Goal: Information Seeking & Learning: Learn about a topic

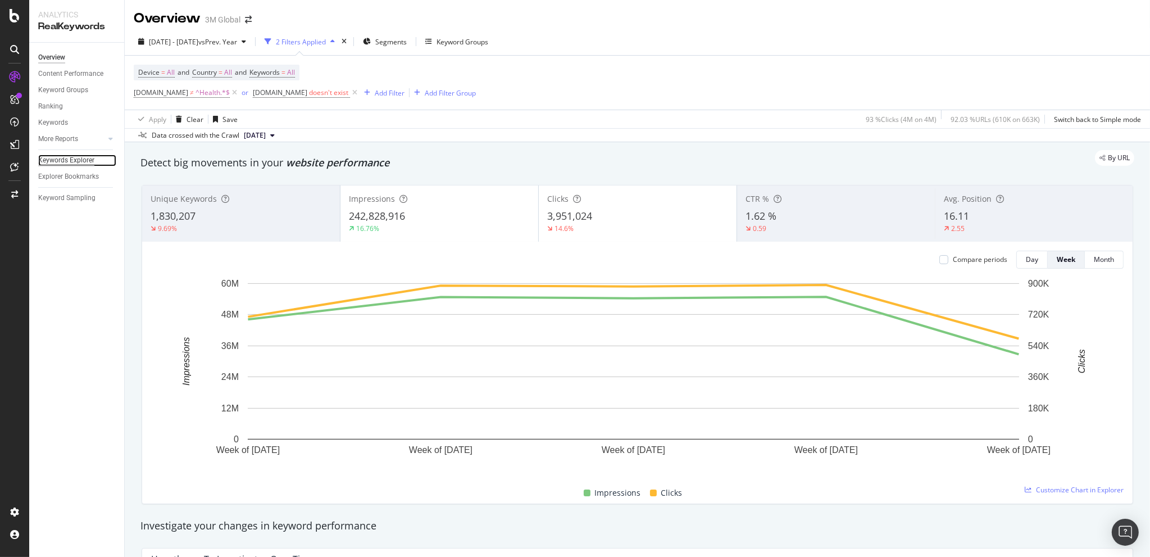
click at [56, 158] on div "Keywords Explorer" at bounding box center [66, 160] width 56 height 12
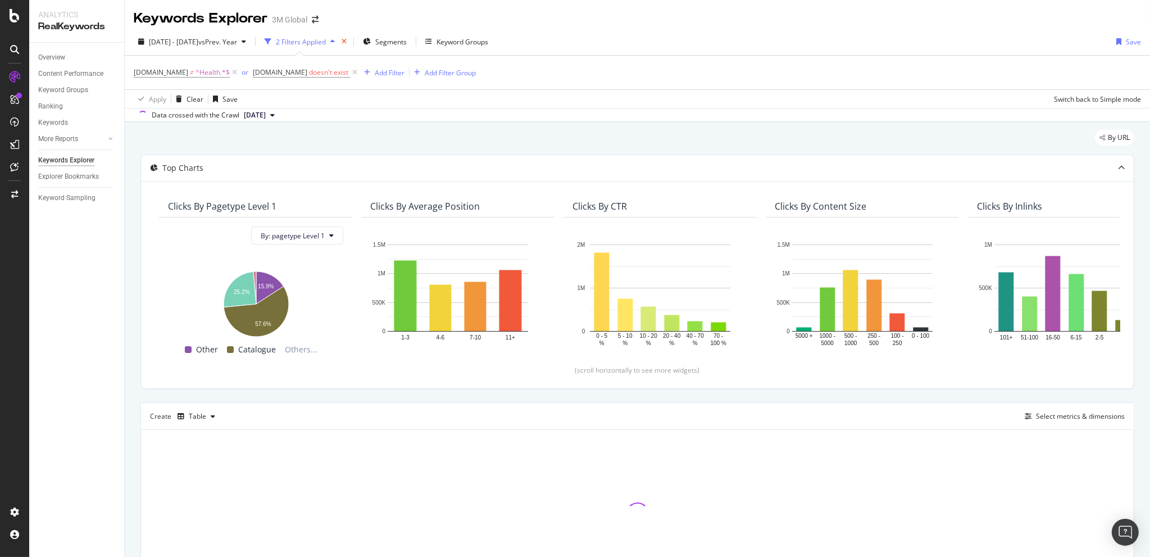
click at [347, 43] on icon "times" at bounding box center [343, 41] width 5 height 7
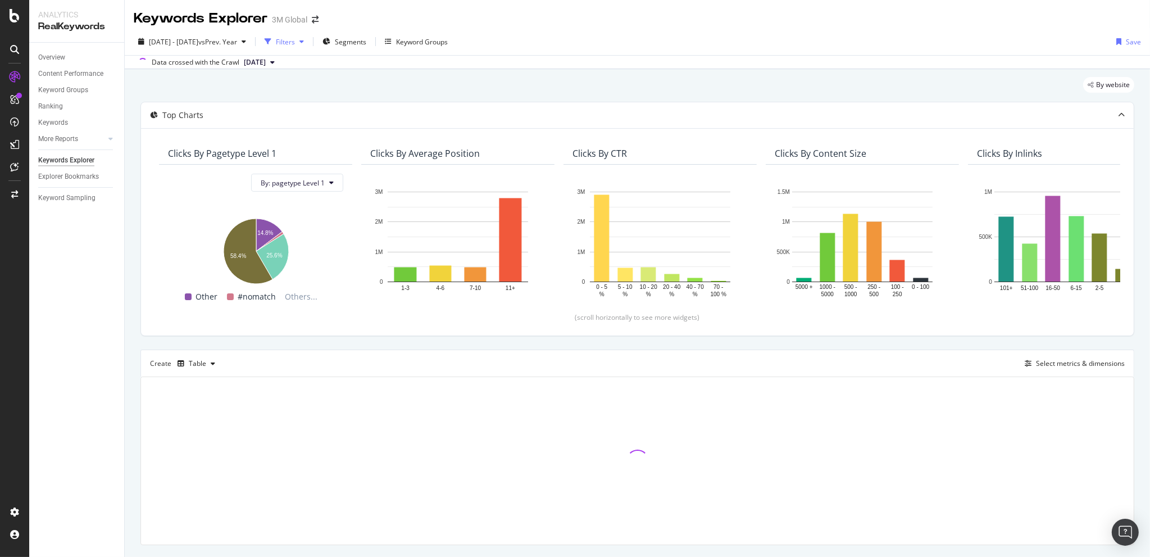
click at [295, 39] on div "Filters" at bounding box center [285, 42] width 19 height 10
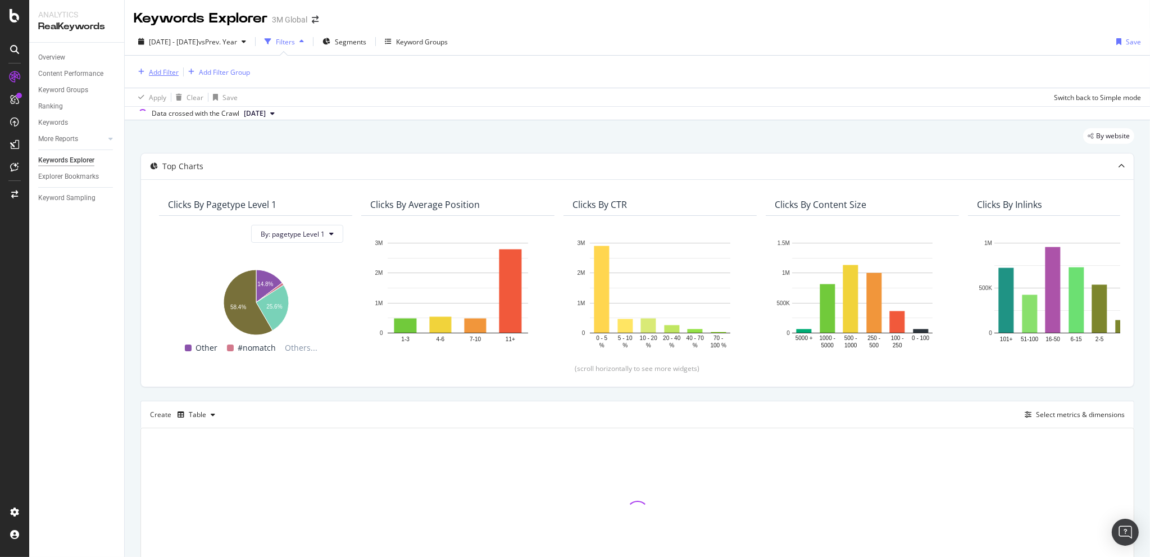
click at [153, 67] on div "Add Filter" at bounding box center [164, 72] width 30 height 10
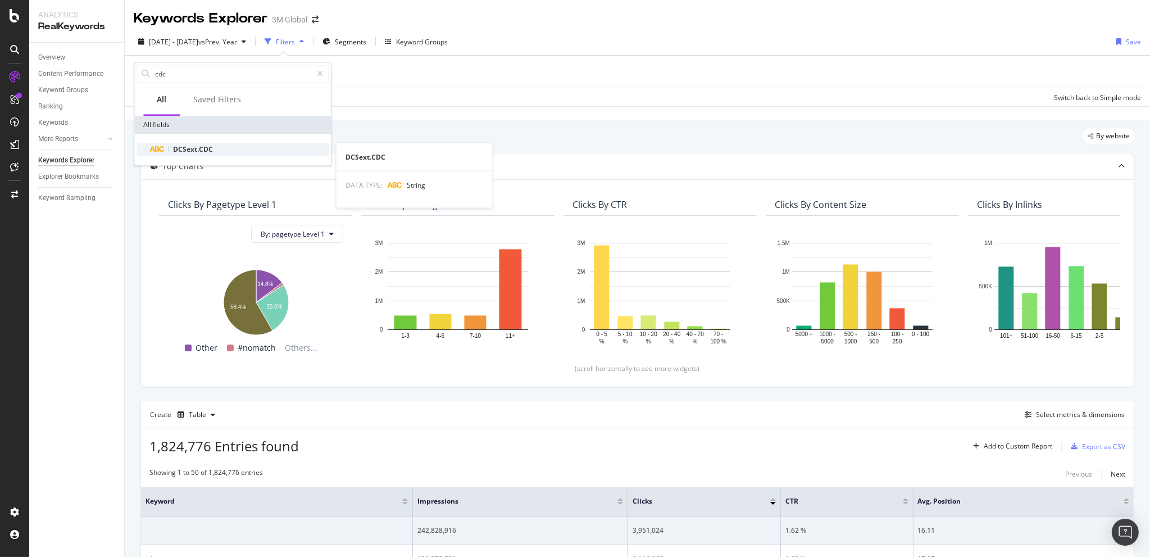
type input "cdc"
click at [198, 147] on span "DCSext.CDC" at bounding box center [193, 149] width 40 height 10
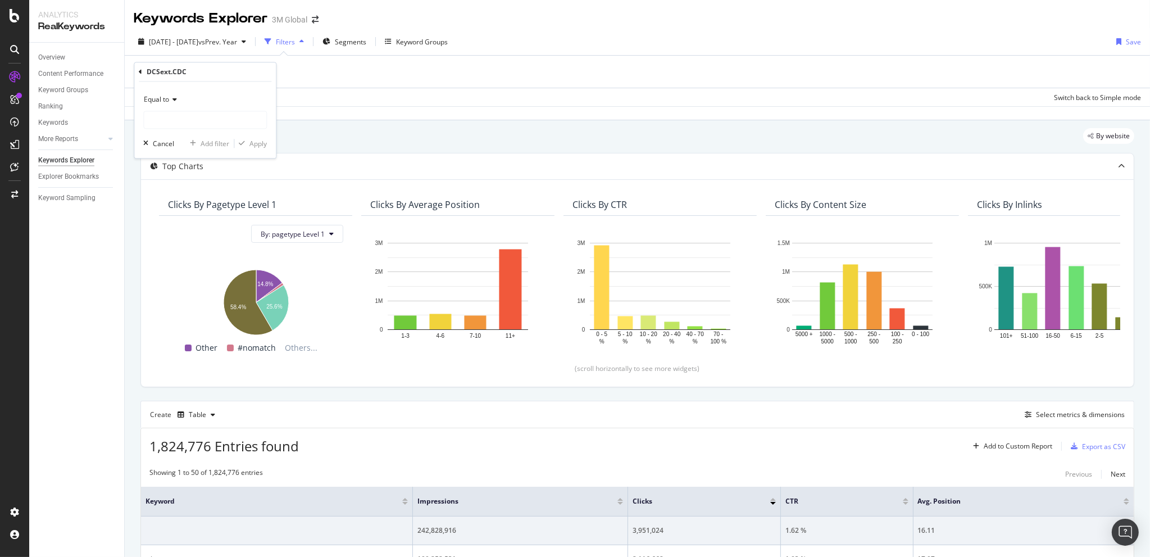
click at [174, 99] on icon at bounding box center [173, 100] width 8 height 7
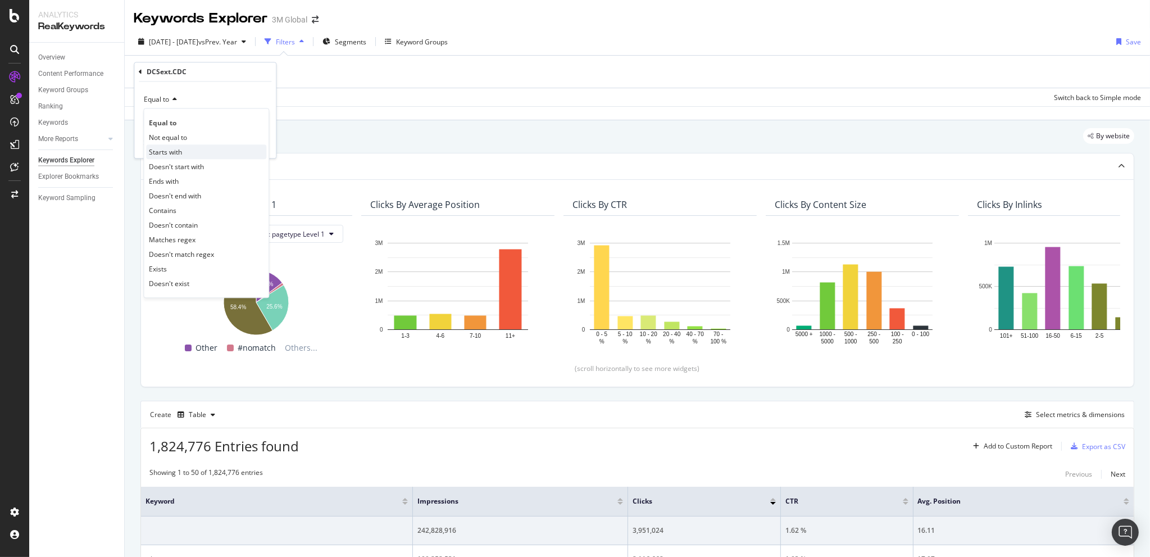
click at [171, 150] on span "Starts with" at bounding box center [165, 152] width 33 height 10
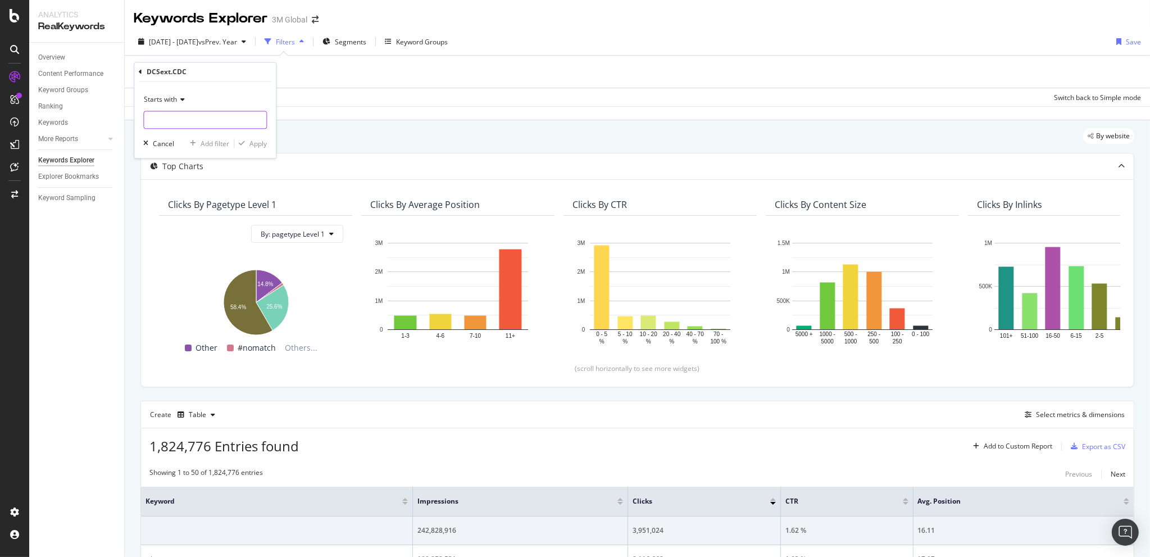
click at [171, 119] on input "text" at bounding box center [205, 120] width 122 height 18
type input "AD"
click at [258, 134] on div "Starts with AD Cancel Add filter Apply" at bounding box center [205, 120] width 142 height 76
click at [254, 141] on div "Apply" at bounding box center [257, 144] width 17 height 10
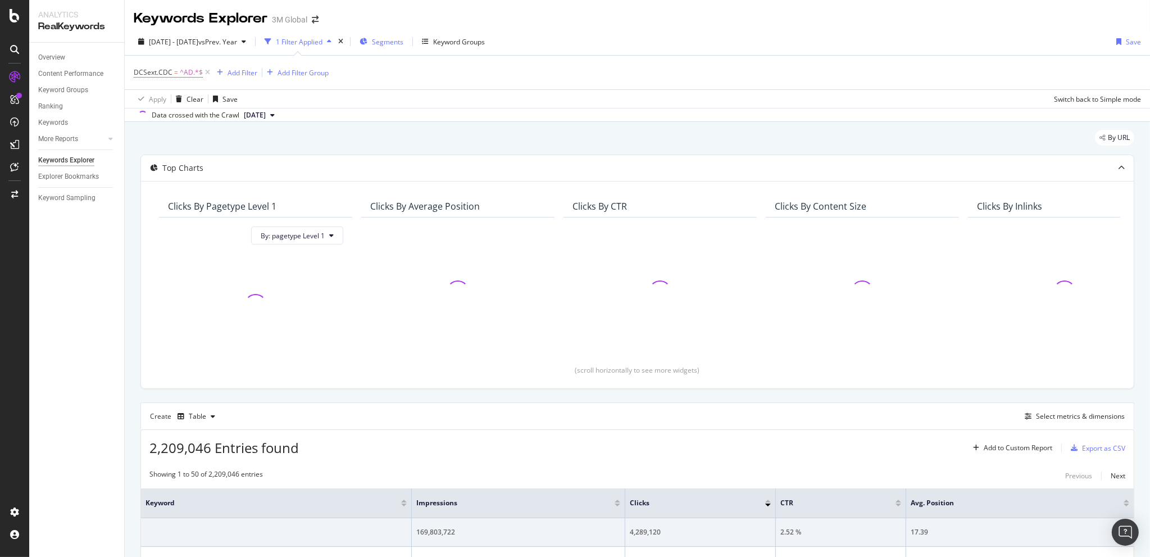
click at [402, 42] on span "Segments" at bounding box center [387, 42] width 31 height 10
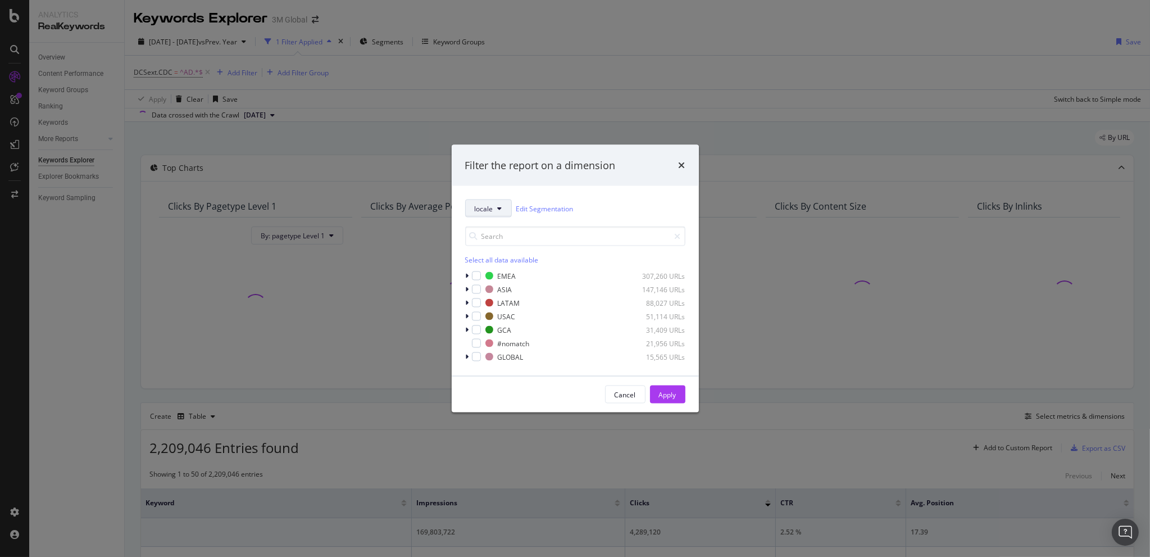
click at [503, 199] on button "locale" at bounding box center [488, 208] width 47 height 18
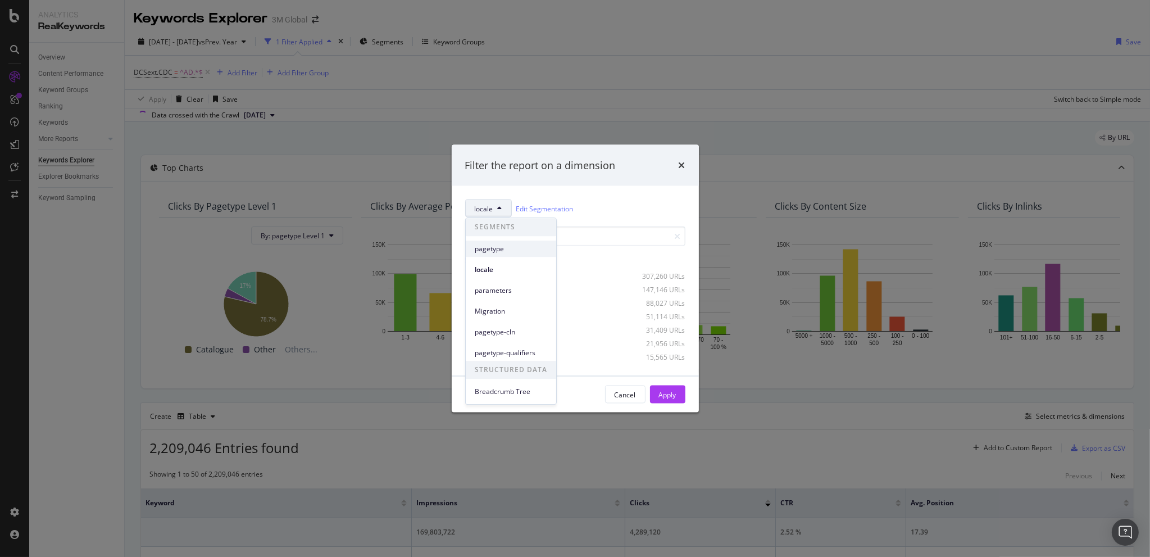
click at [510, 250] on span "pagetype" at bounding box center [511, 249] width 72 height 10
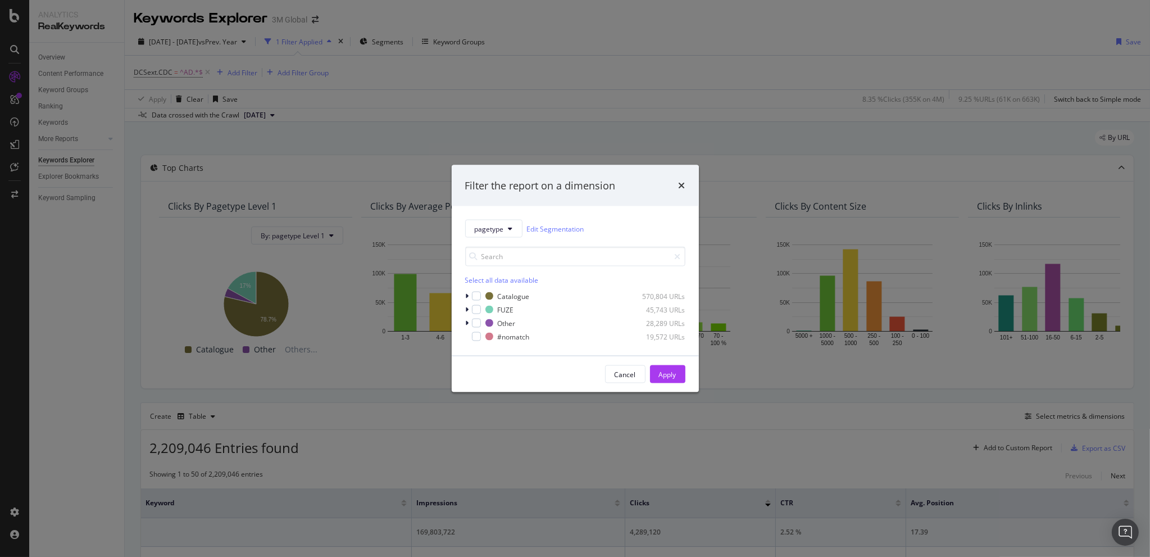
click at [464, 295] on div "pagetype Edit Segmentation Select all data available Catalogue 570,804 URLs FUZ…" at bounding box center [575, 280] width 247 height 149
click at [467, 293] on icon "modal" at bounding box center [467, 296] width 3 height 7
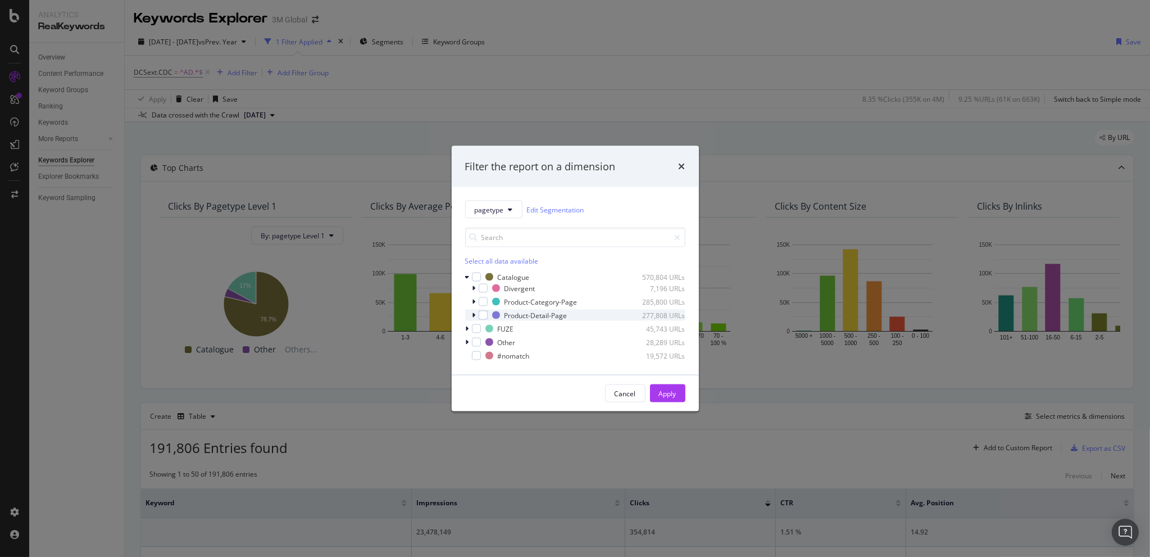
click at [476, 312] on div "modal" at bounding box center [475, 314] width 7 height 11
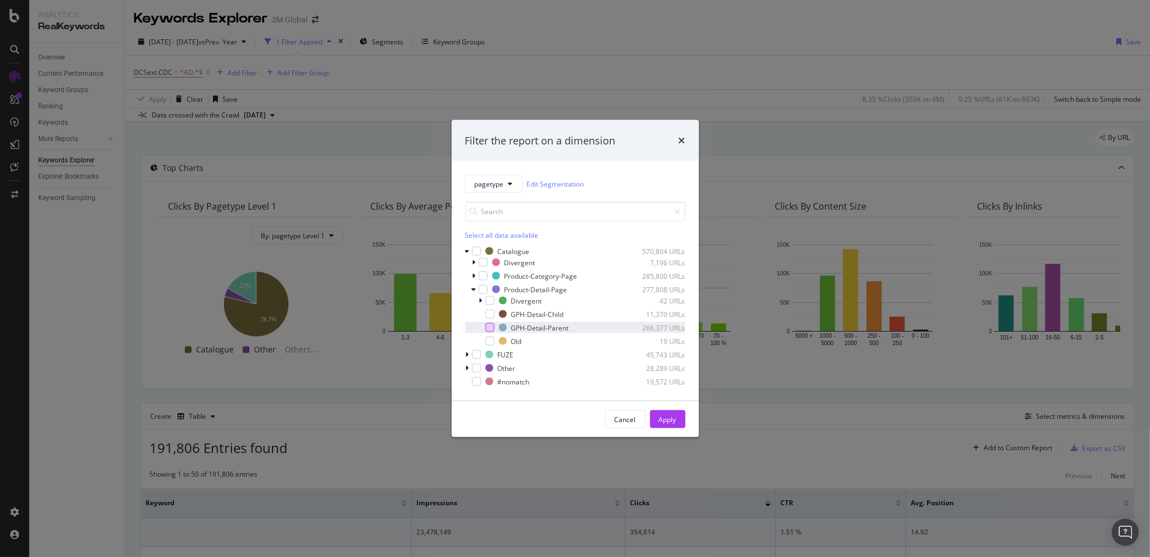
click at [491, 323] on div "modal" at bounding box center [489, 327] width 9 height 9
click at [667, 421] on div "Apply" at bounding box center [667, 419] width 17 height 10
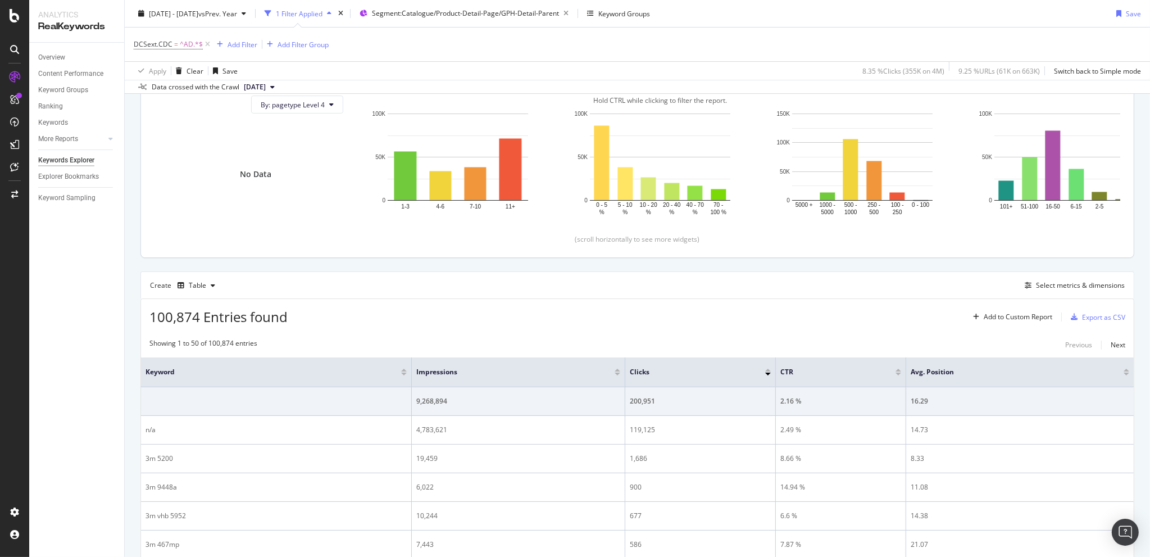
scroll to position [262, 0]
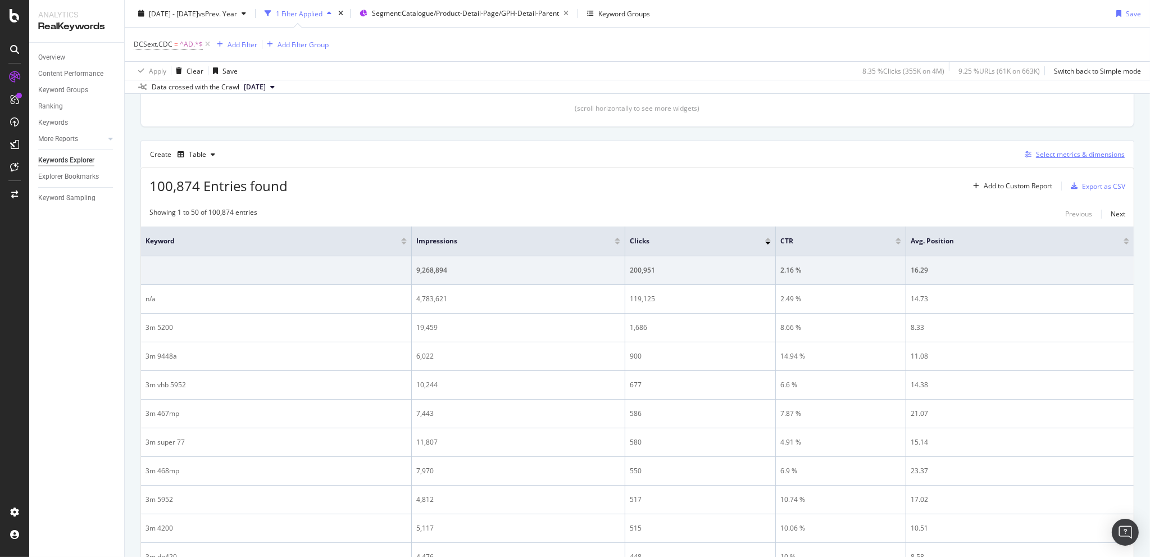
click at [1080, 151] on div "Select metrics & dimensions" at bounding box center [1080, 154] width 89 height 10
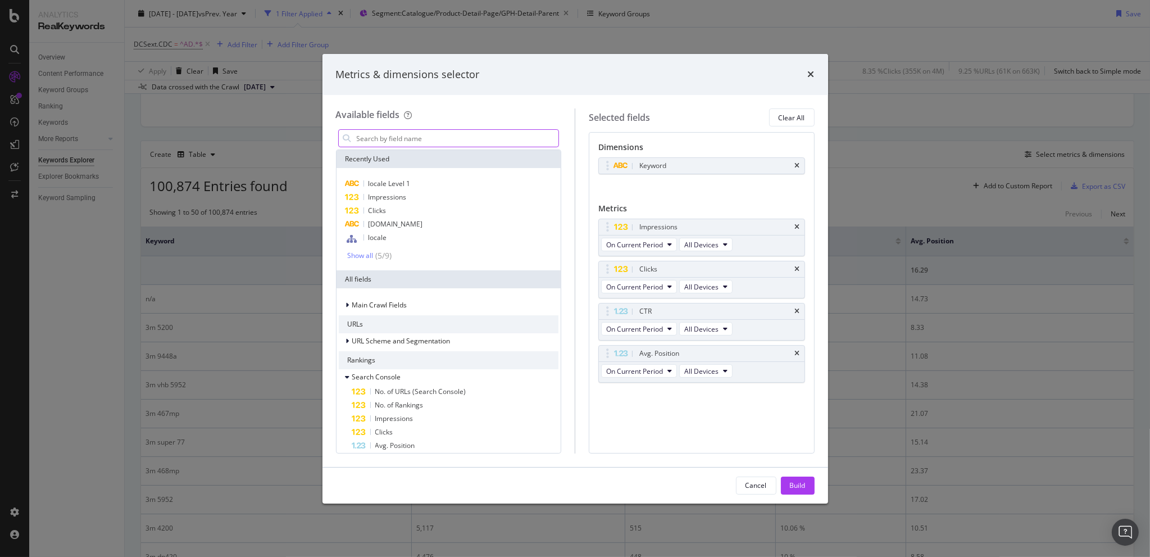
click at [394, 137] on input "modal" at bounding box center [457, 138] width 203 height 17
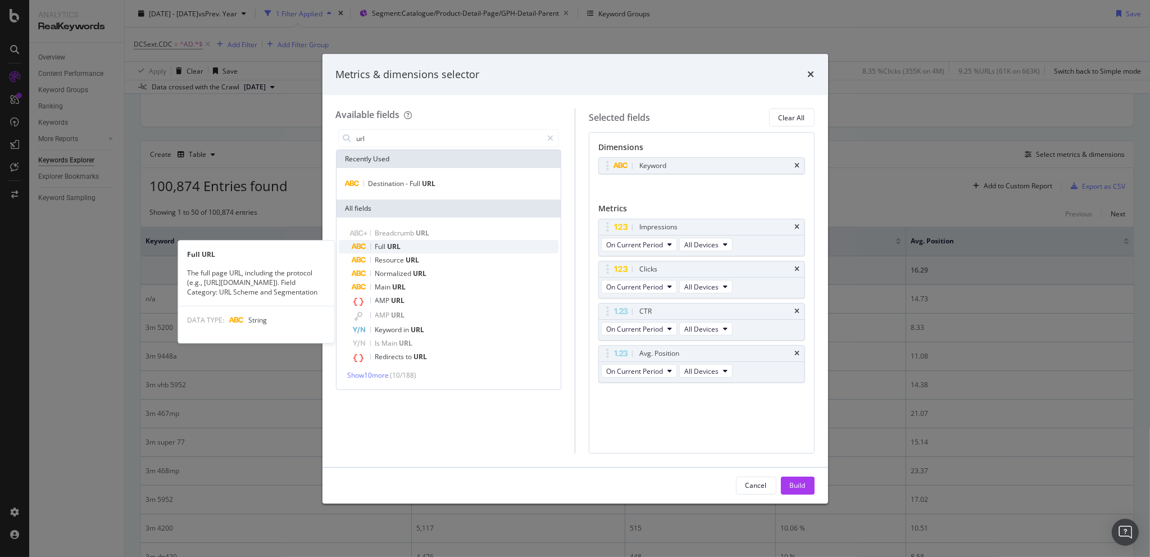
type input "url"
click at [385, 245] on span "Full" at bounding box center [381, 247] width 12 height 10
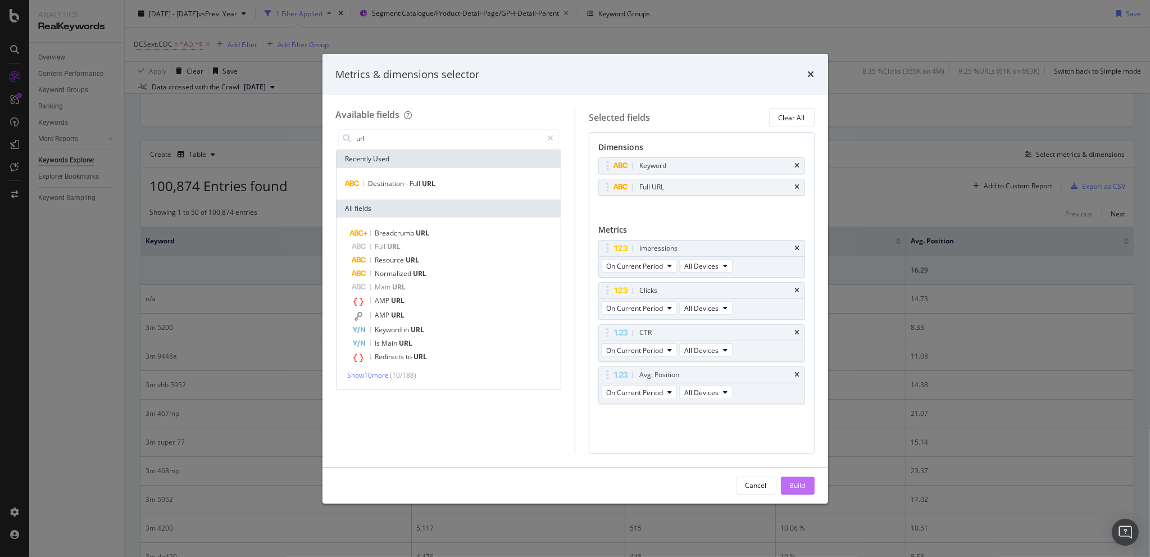
click at [807, 482] on button "Build" at bounding box center [798, 485] width 34 height 18
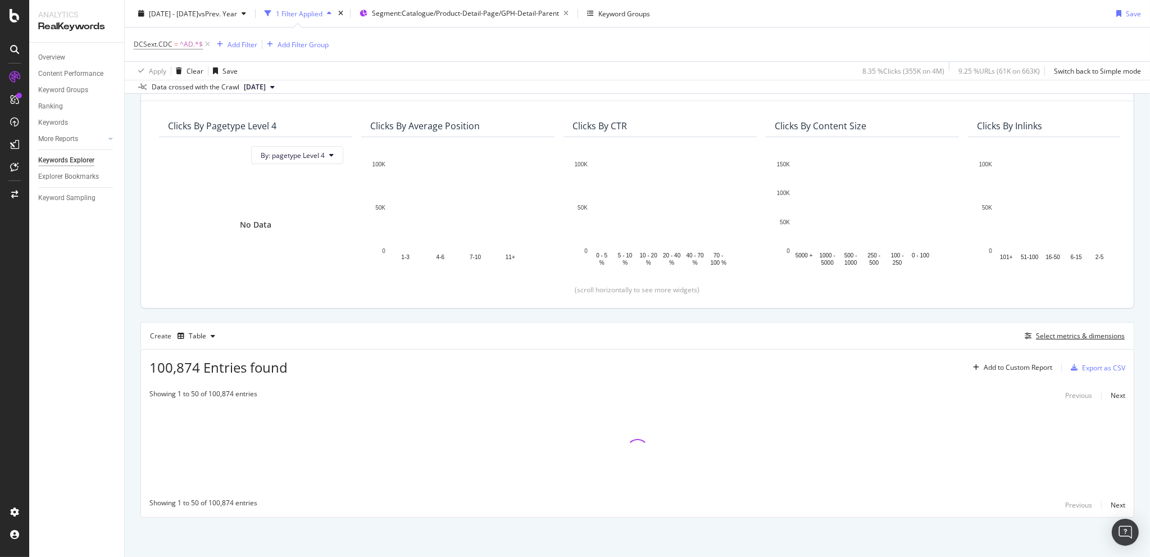
scroll to position [79, 0]
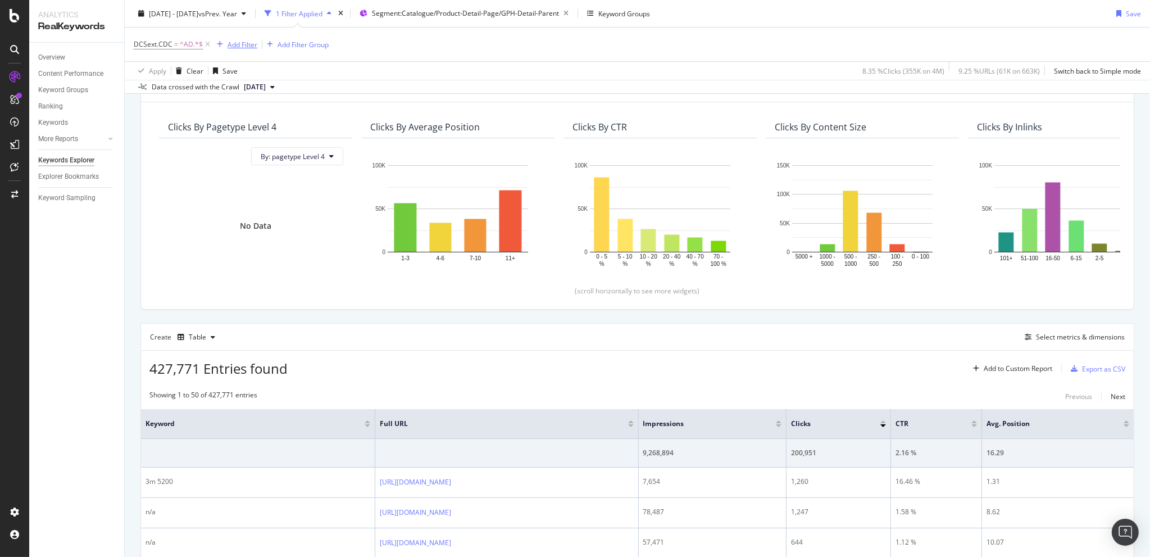
click at [233, 42] on div "Add Filter" at bounding box center [242, 44] width 30 height 10
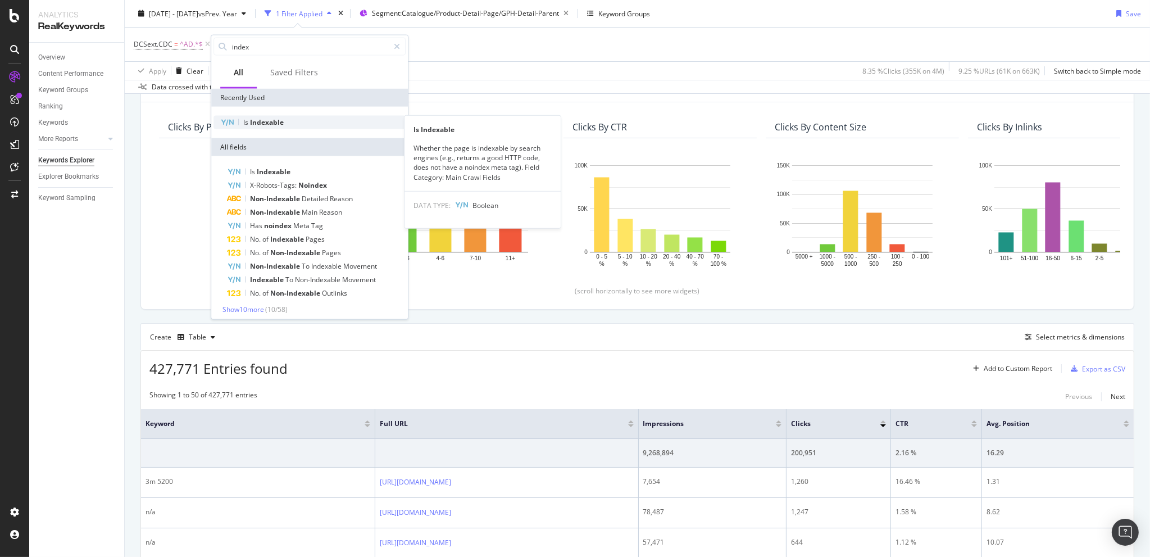
type input "index"
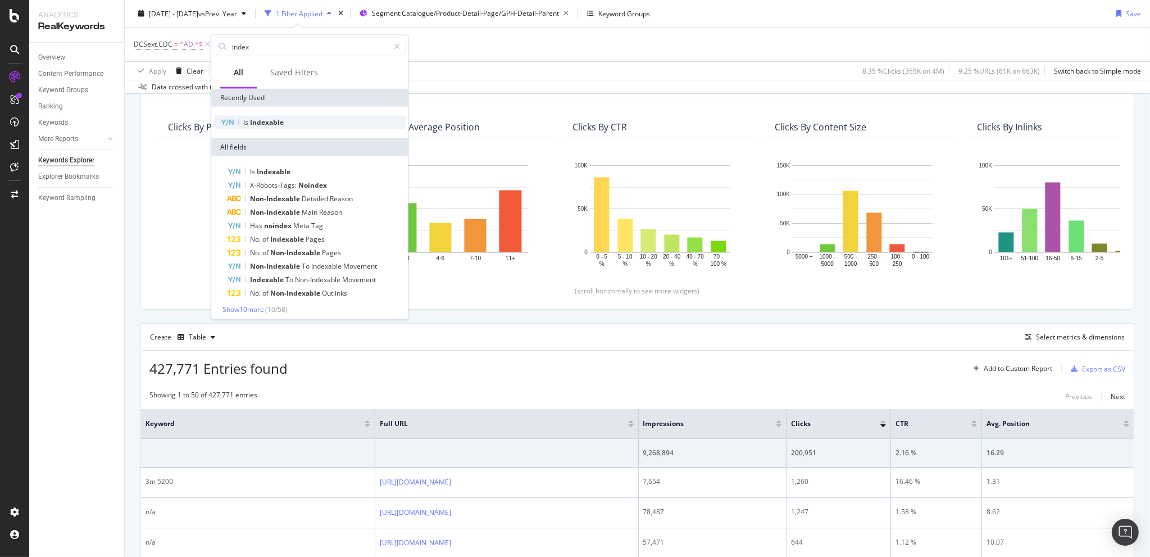
click at [270, 127] on div "Is Indexable" at bounding box center [309, 122] width 192 height 13
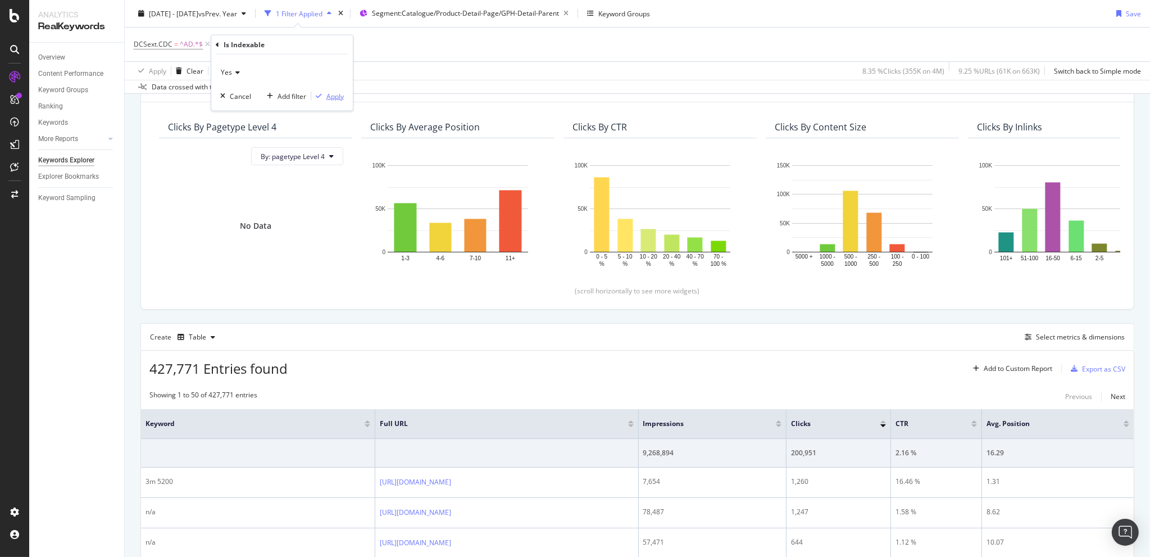
click at [338, 94] on div "Apply" at bounding box center [334, 96] width 17 height 10
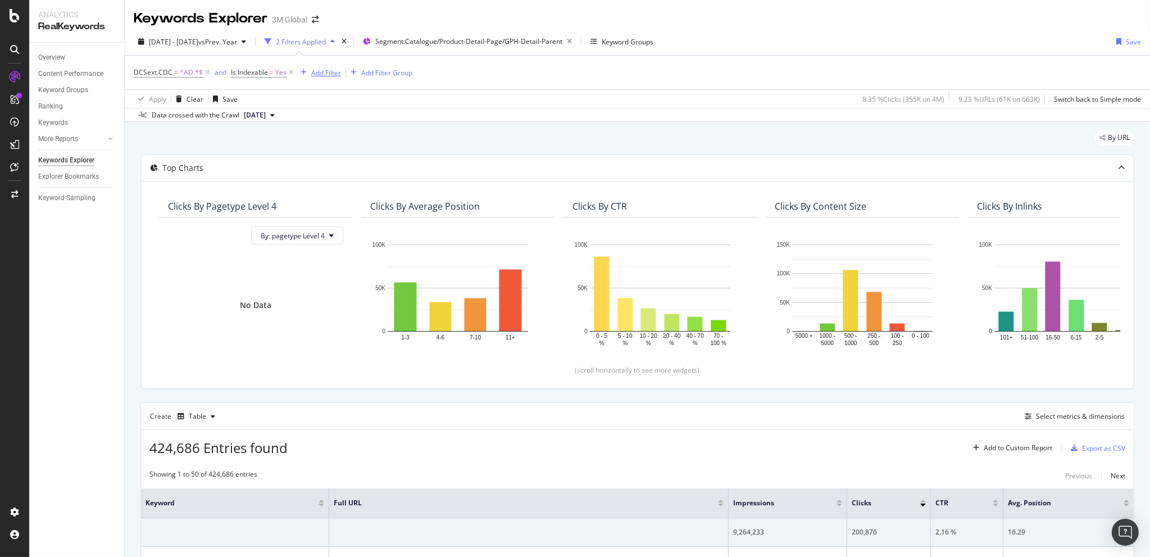
click at [314, 70] on div "Add Filter" at bounding box center [326, 73] width 30 height 10
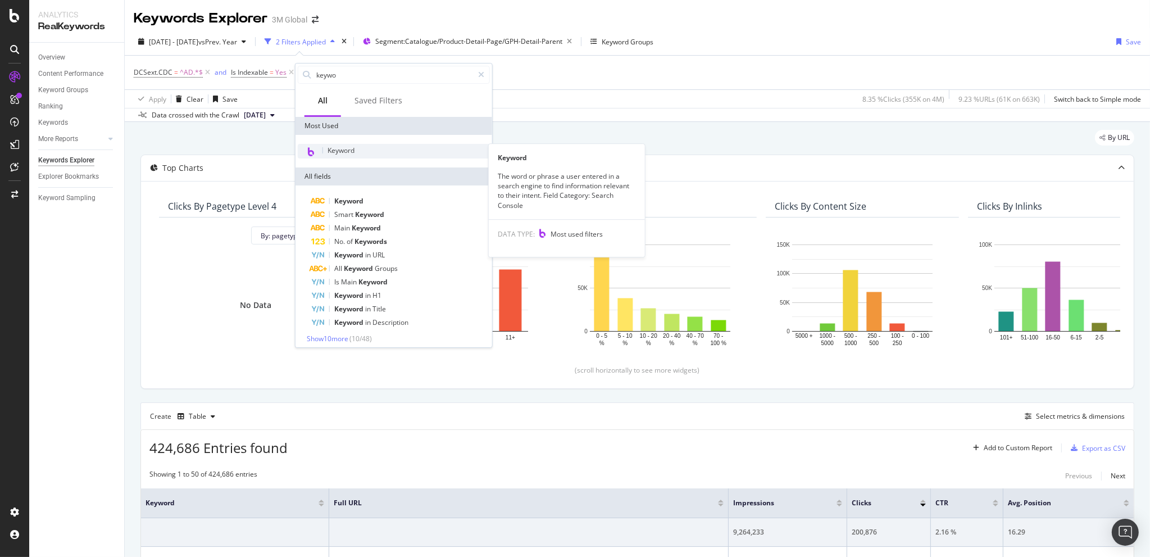
type input "keywo"
click at [358, 147] on div "Keyword" at bounding box center [394, 151] width 192 height 15
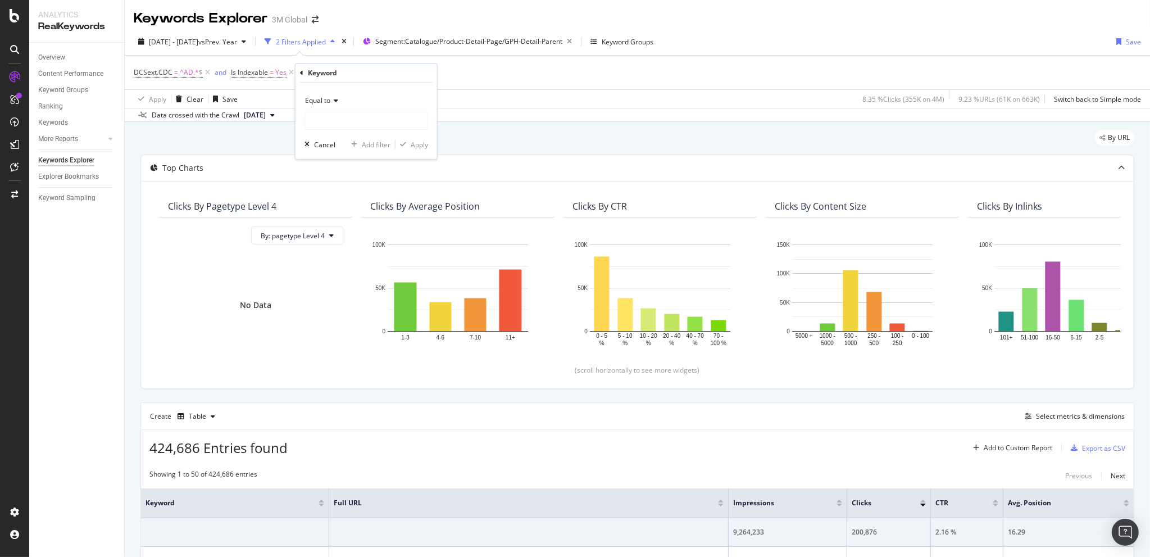
click at [334, 98] on icon at bounding box center [334, 100] width 8 height 7
click at [342, 136] on span "Not equal to" at bounding box center [329, 139] width 38 height 10
click at [350, 119] on input "text" at bounding box center [366, 121] width 122 height 18
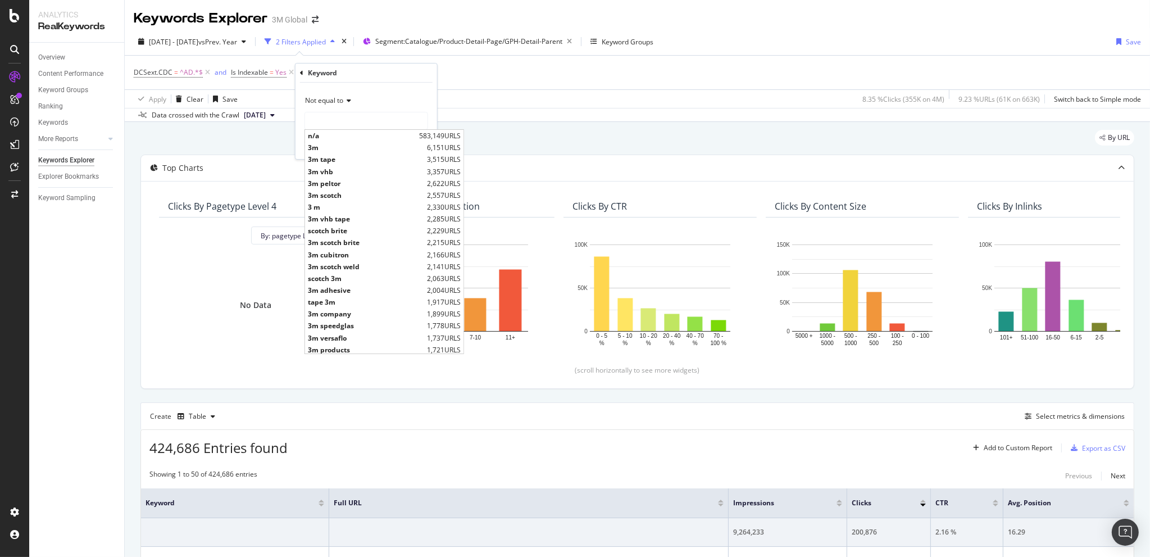
click at [353, 133] on span "n/a" at bounding box center [362, 136] width 108 height 10
type input "n/a"
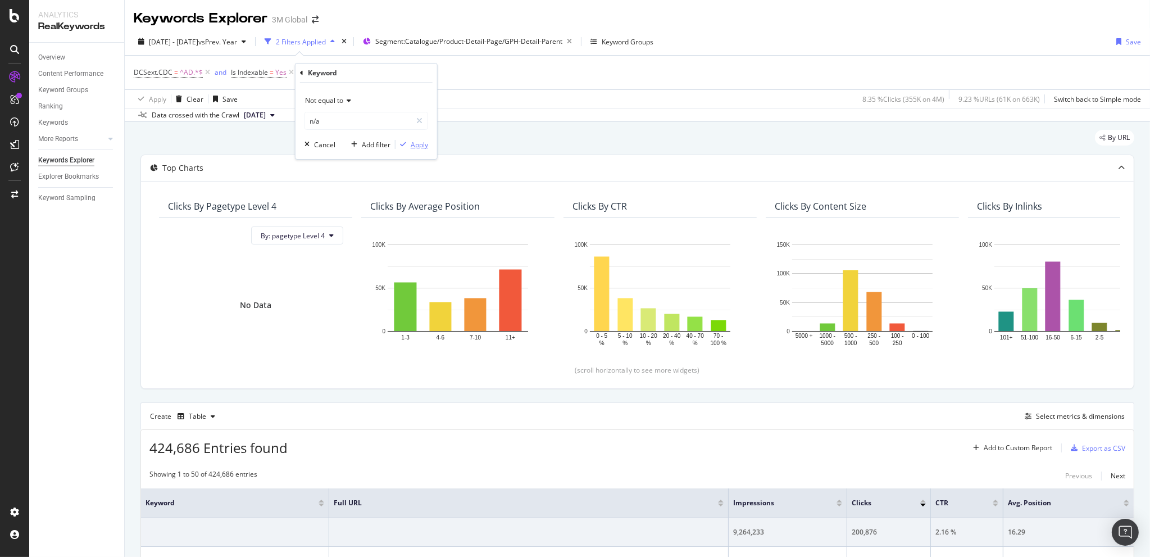
click at [420, 143] on div "Apply" at bounding box center [419, 145] width 17 height 10
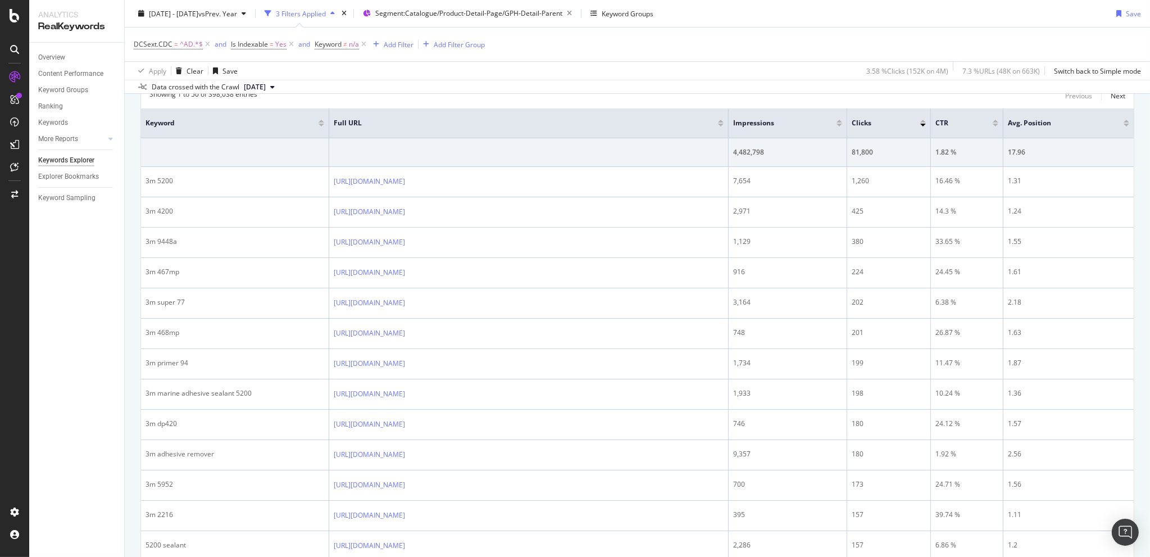
scroll to position [393, 0]
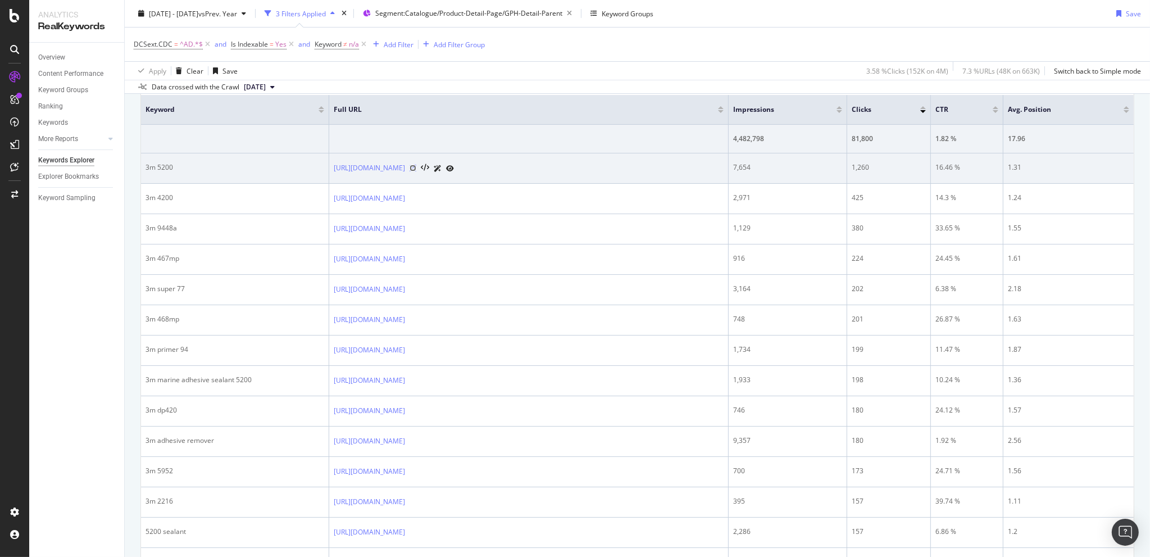
click at [416, 165] on icon at bounding box center [412, 168] width 7 height 7
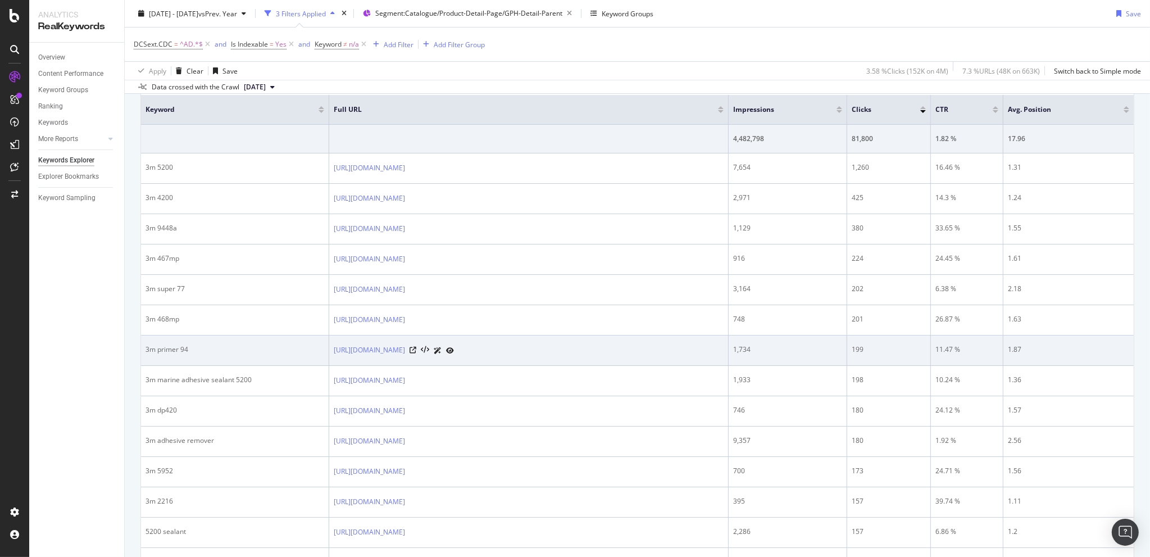
drag, startPoint x: 470, startPoint y: 376, endPoint x: 586, endPoint y: 358, distance: 117.7
click at [596, 354] on td "https://www.3m.com/3M/en_US/p/d/b40065491/" at bounding box center [528, 350] width 399 height 30
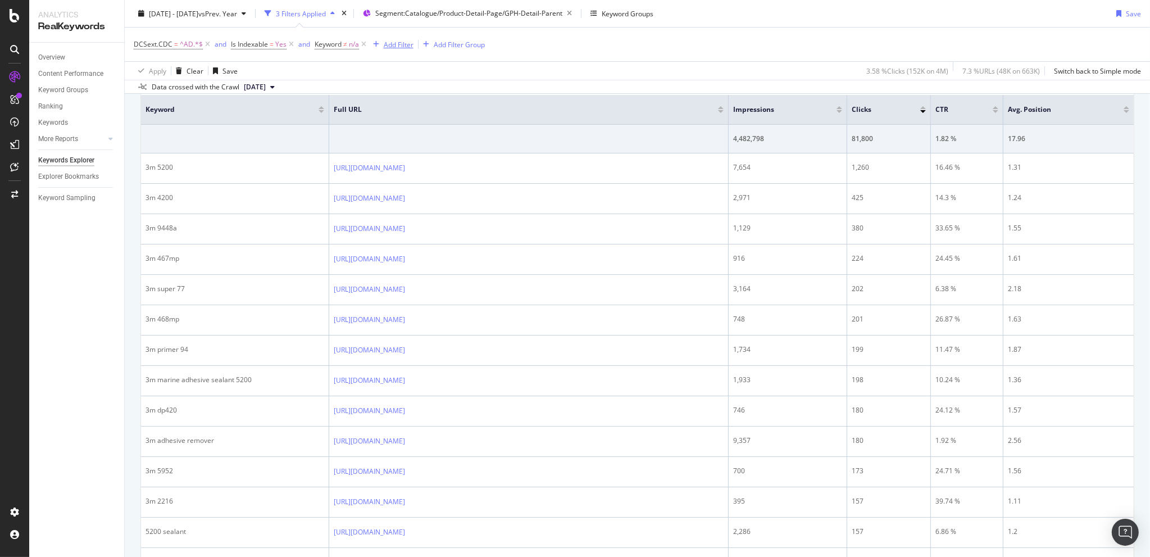
click at [400, 47] on div "Add Filter" at bounding box center [399, 44] width 30 height 10
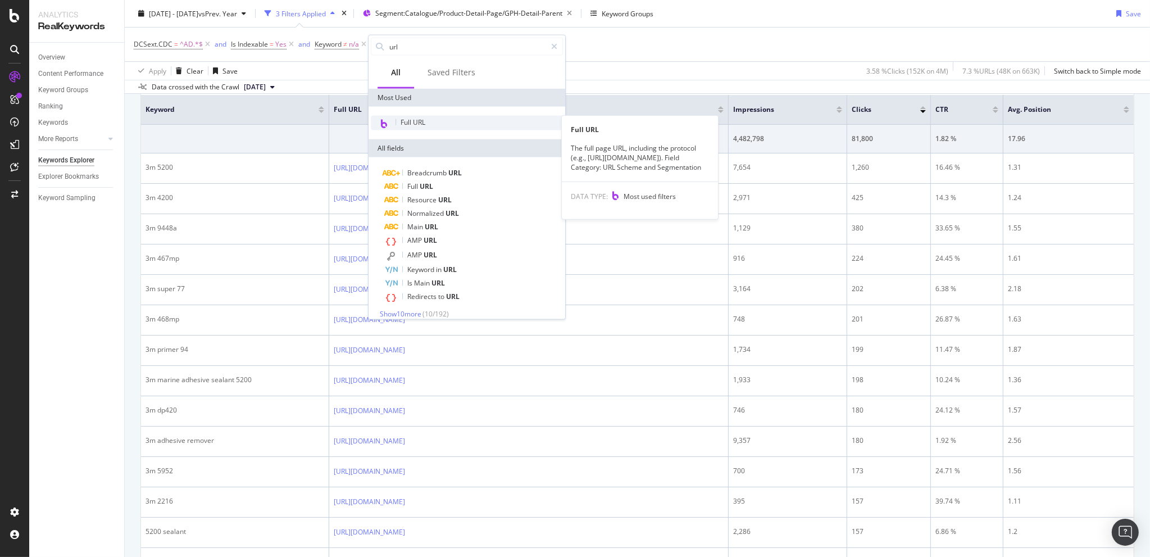
type input "url"
click at [418, 121] on span "Full URL" at bounding box center [412, 122] width 25 height 10
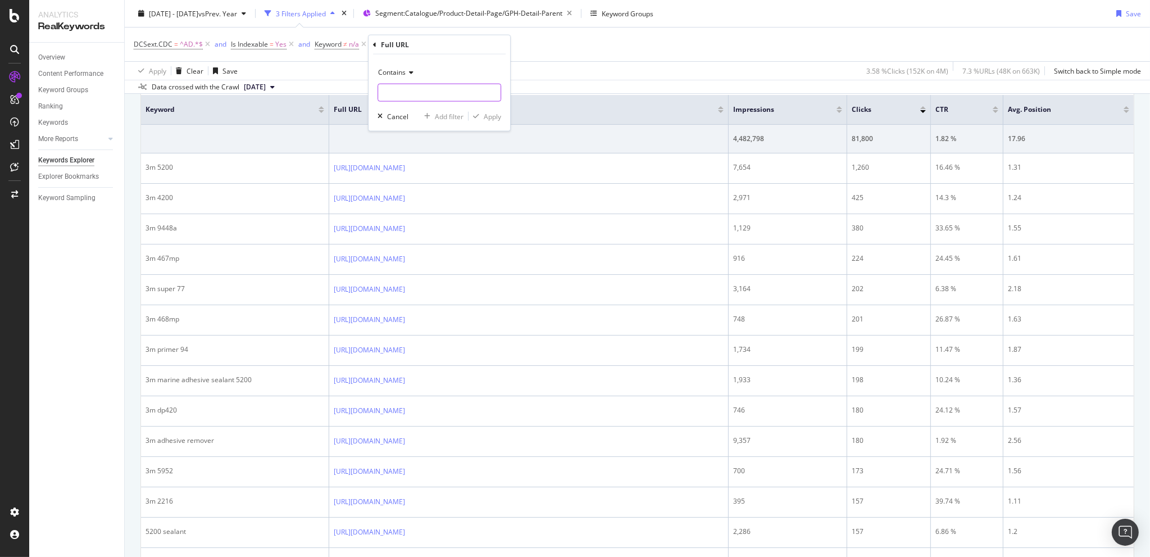
click at [407, 95] on input "text" at bounding box center [439, 93] width 122 height 18
paste input "https://www.3m.com/3M/en_US/p/d/b40066983/"
type input "https://www.3m.com/3M/en_US/p/d/b40066983/"
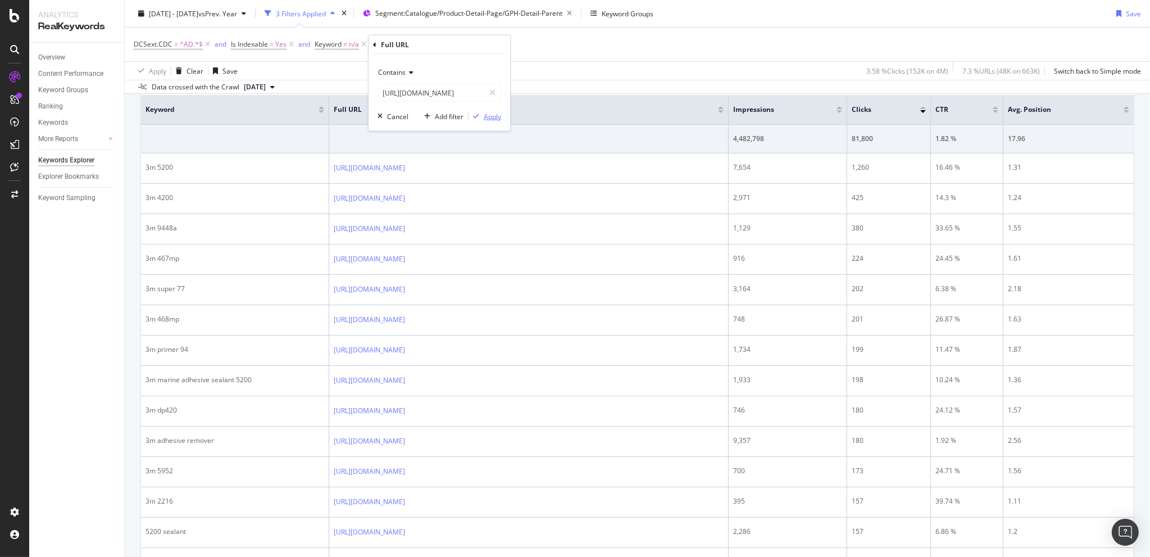
click at [492, 117] on div "Apply" at bounding box center [492, 116] width 17 height 10
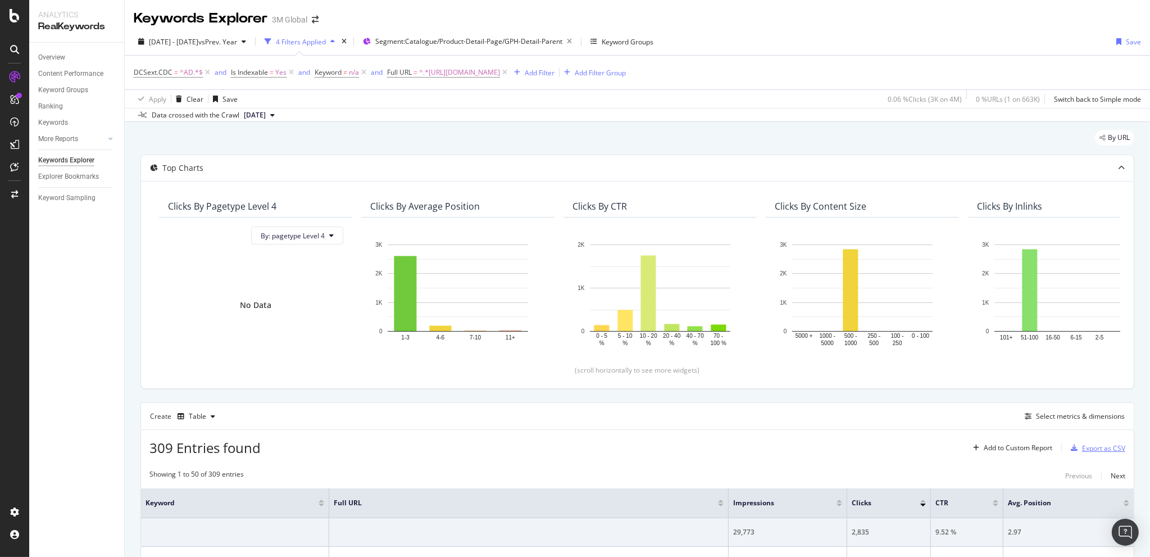
click at [1087, 443] on div "Export as CSV" at bounding box center [1103, 448] width 43 height 10
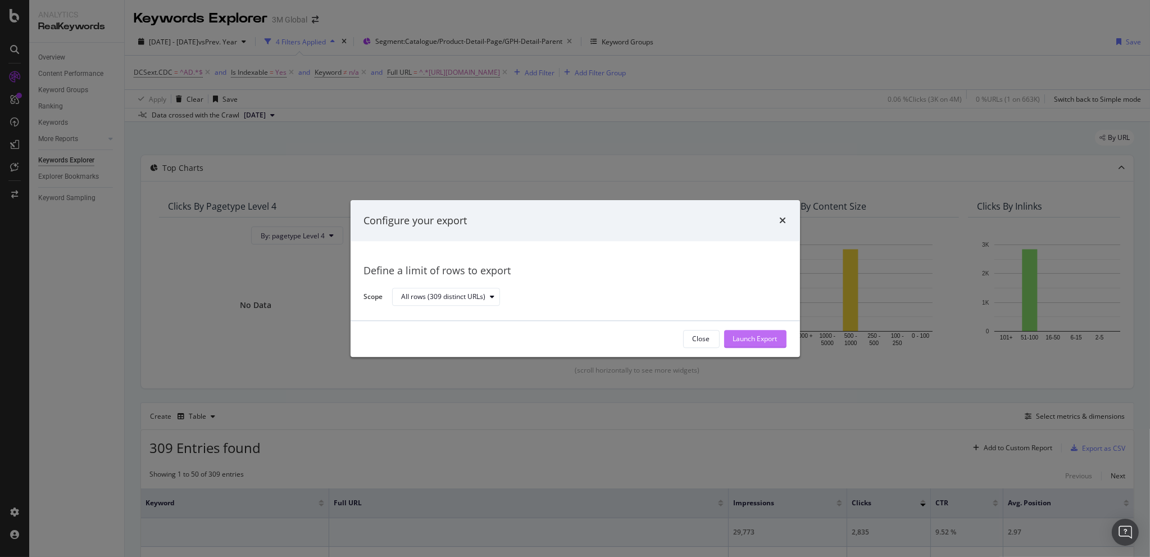
click at [739, 340] on div "Launch Export" at bounding box center [755, 339] width 44 height 10
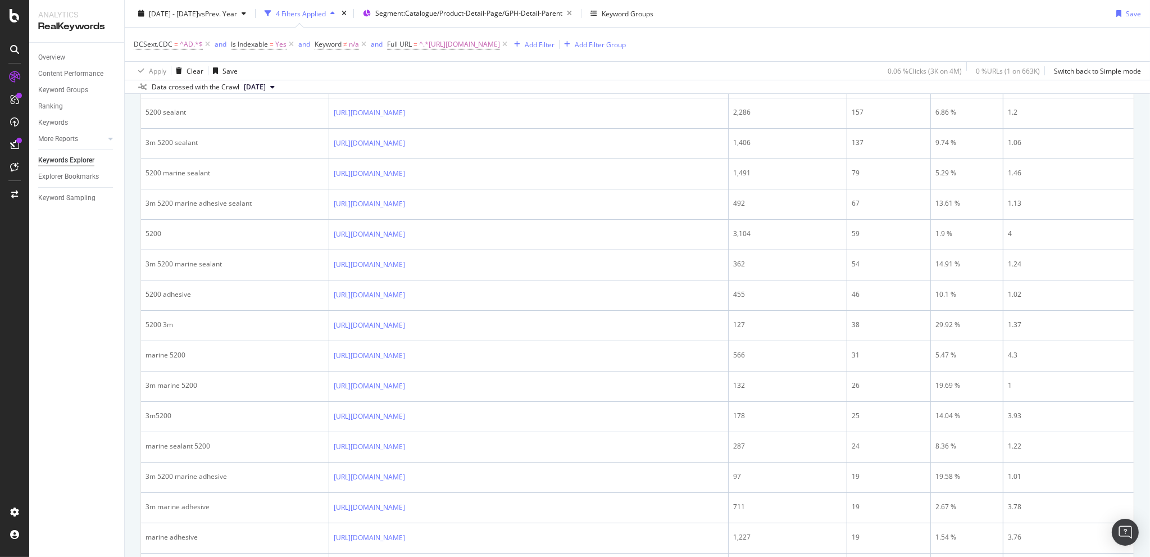
scroll to position [917, 0]
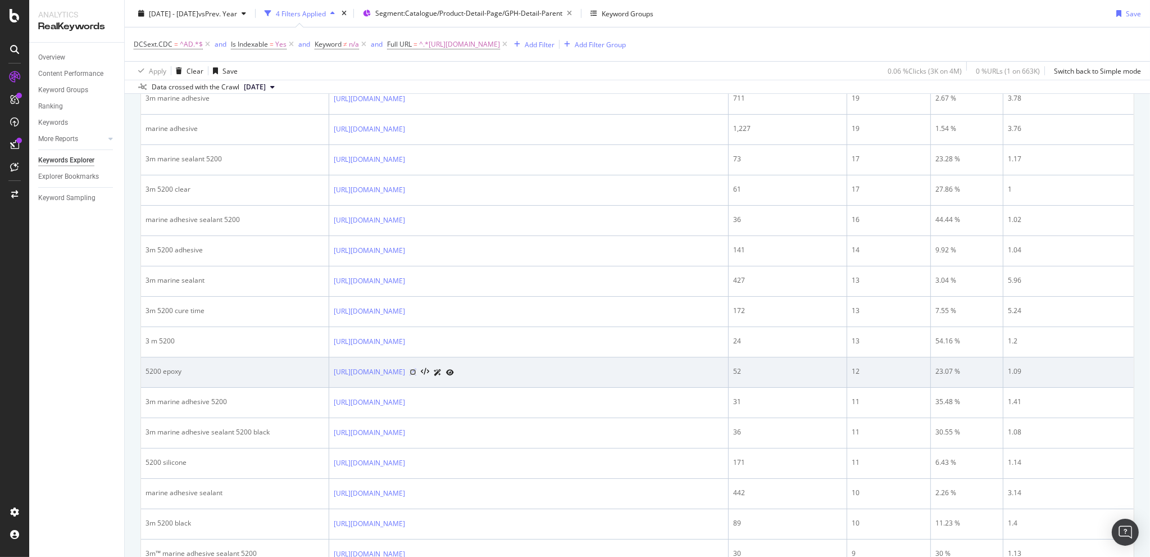
click at [416, 371] on icon at bounding box center [412, 371] width 7 height 7
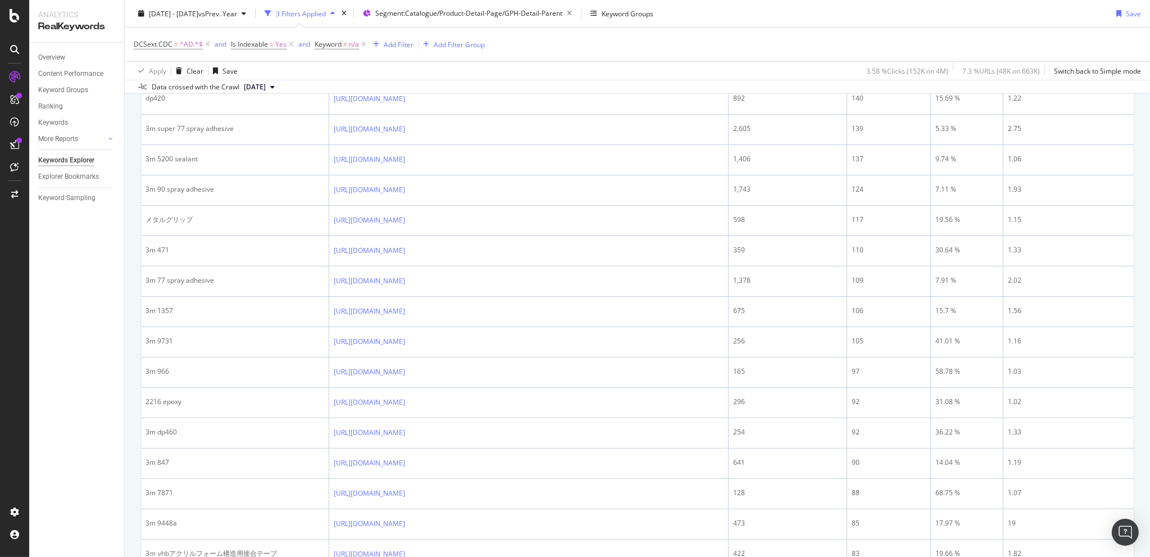
scroll to position [1564, 0]
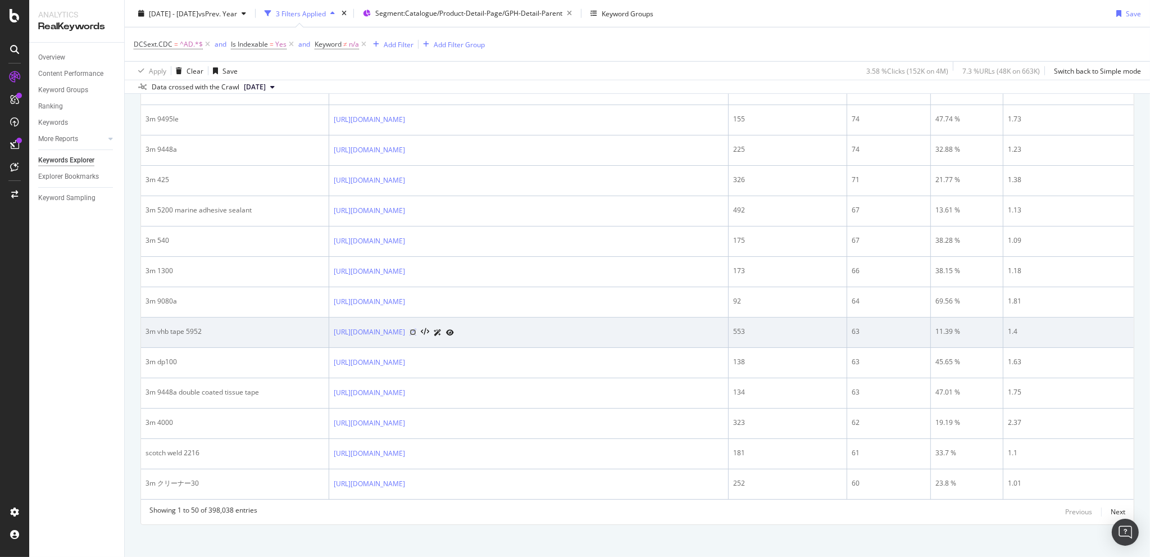
click at [416, 329] on icon at bounding box center [412, 332] width 7 height 7
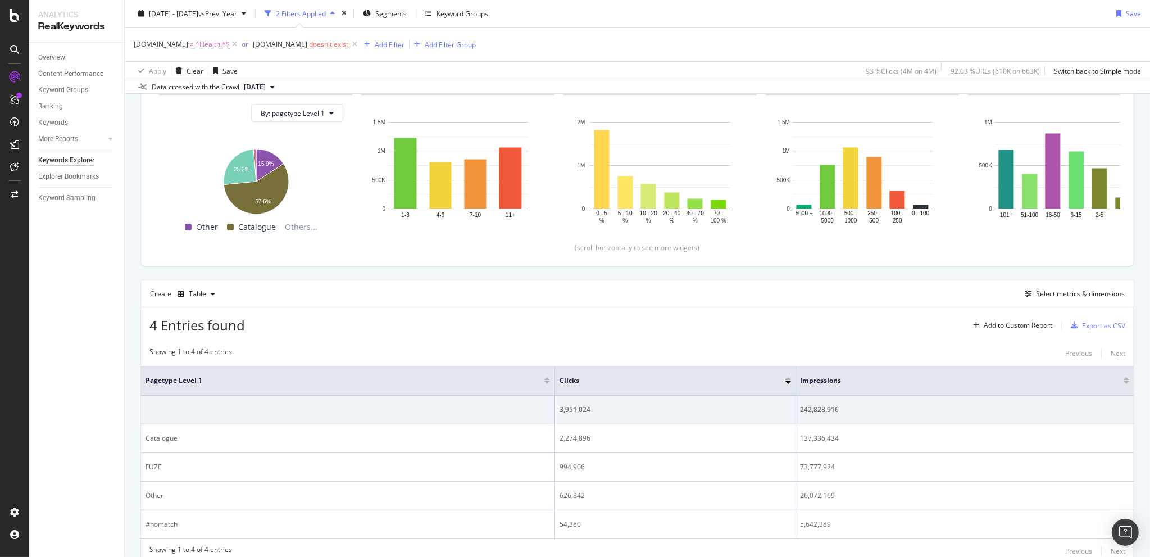
scroll to position [167, 0]
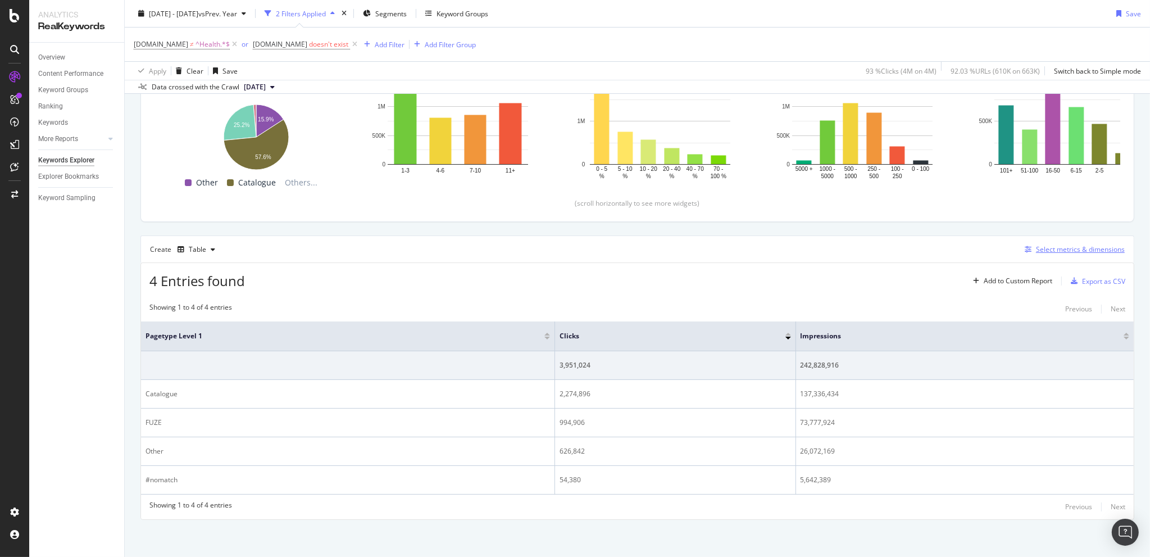
click at [1065, 250] on div "Select metrics & dimensions" at bounding box center [1080, 249] width 89 height 10
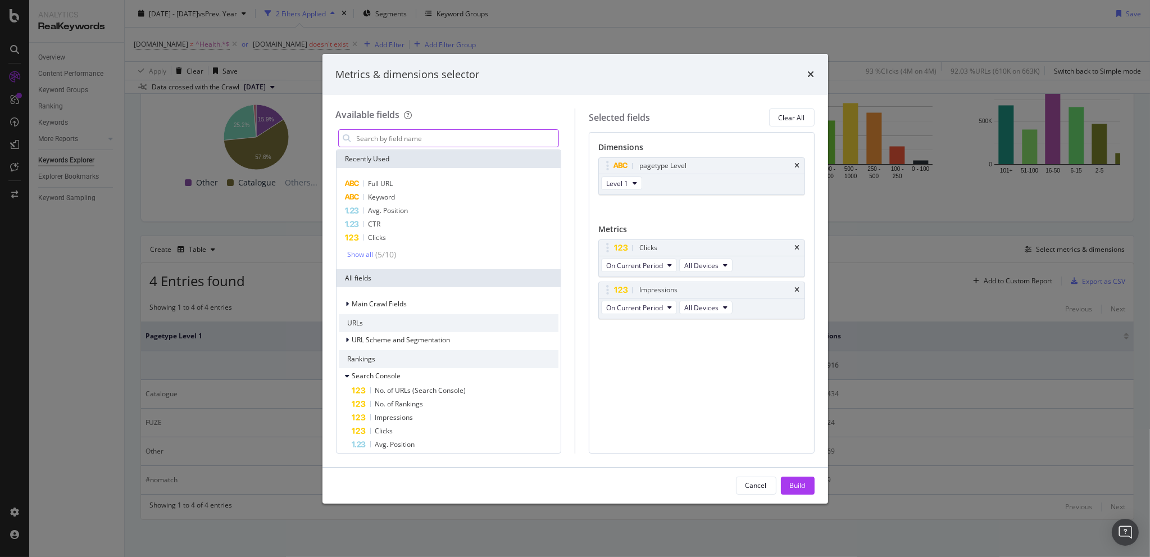
click at [406, 138] on input "modal" at bounding box center [457, 138] width 203 height 17
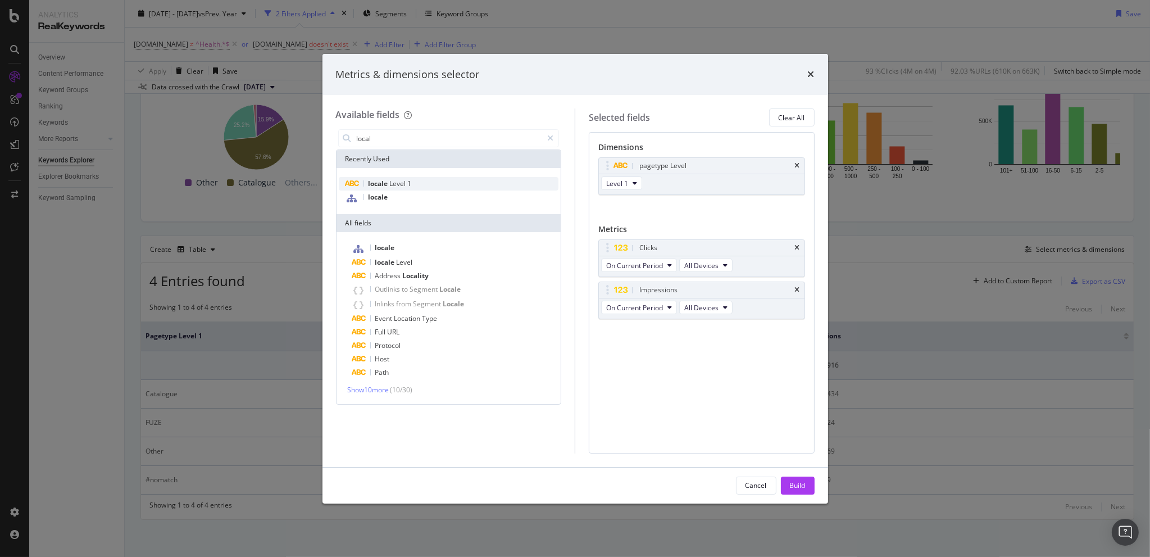
type input "local"
click at [407, 188] on div "locale Level 1" at bounding box center [449, 183] width 220 height 13
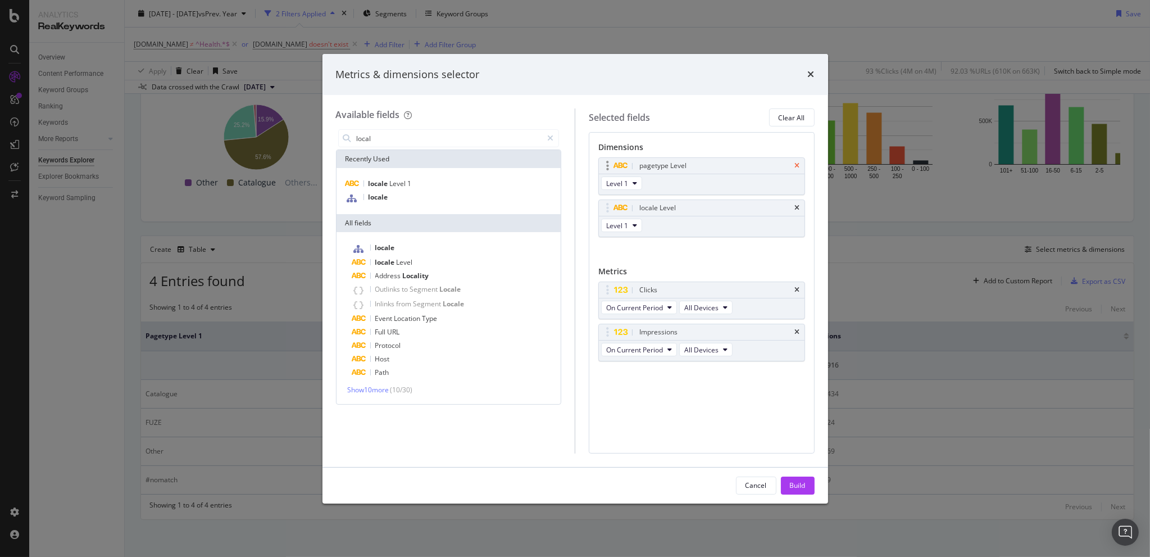
click at [797, 163] on icon "times" at bounding box center [797, 165] width 5 height 7
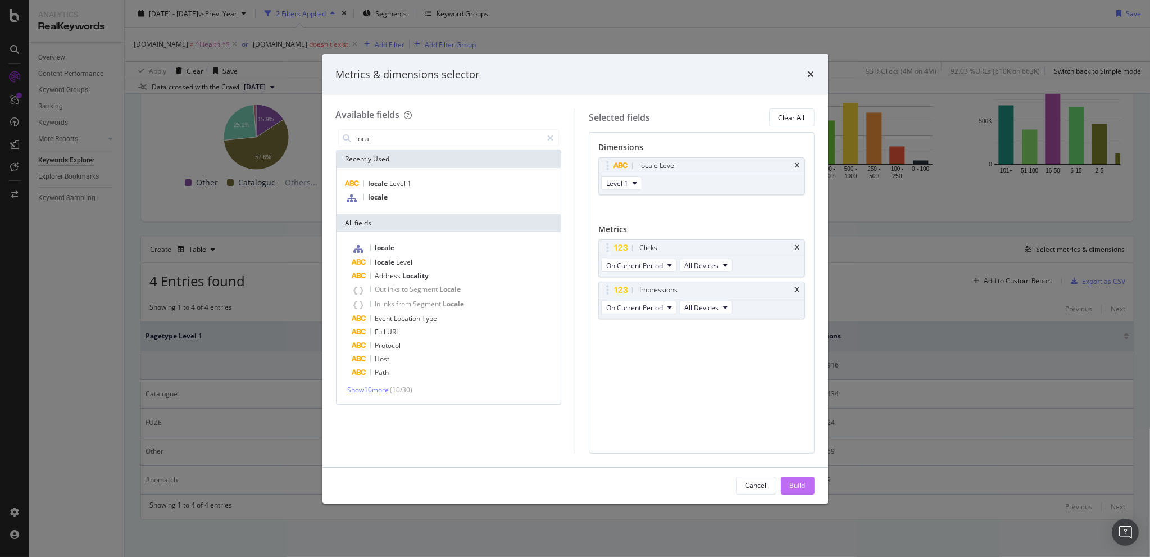
click at [806, 477] on button "Build" at bounding box center [798, 485] width 34 height 18
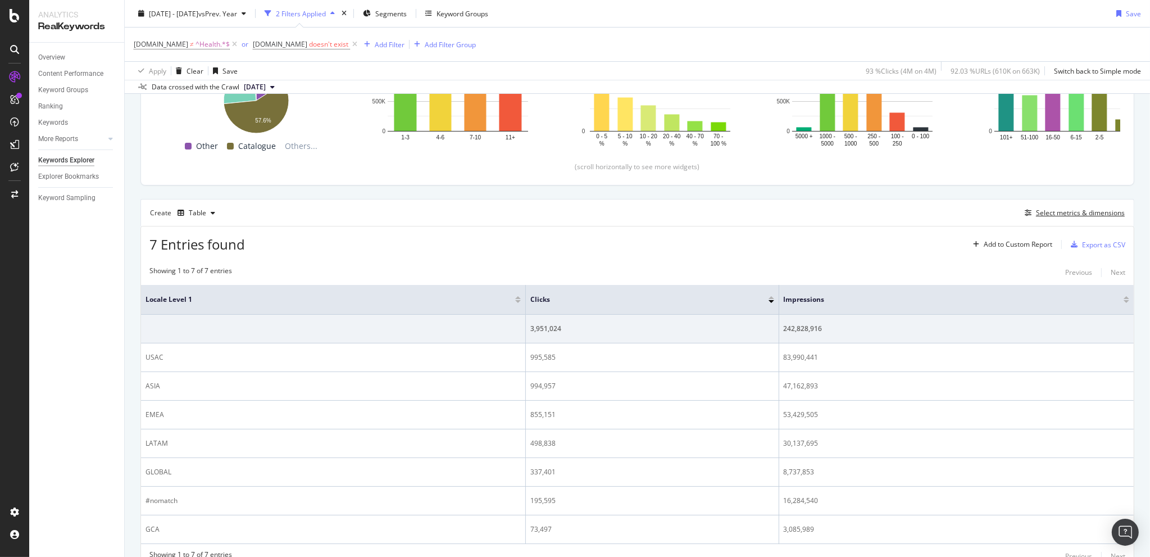
scroll to position [211, 0]
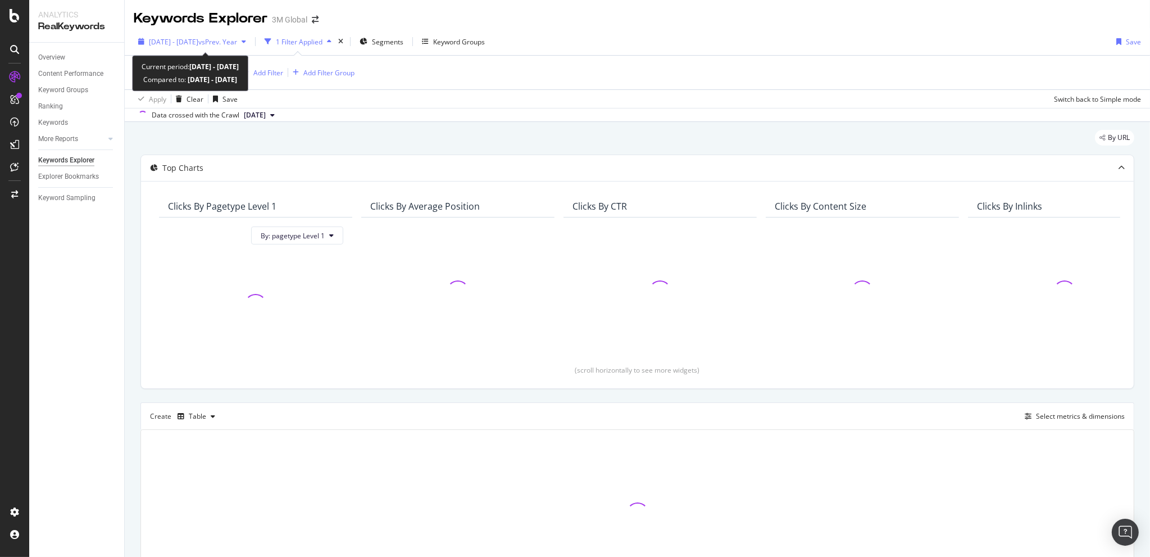
click at [169, 40] on span "2024 Jan. 1st - Jun. 30th" at bounding box center [173, 42] width 49 height 10
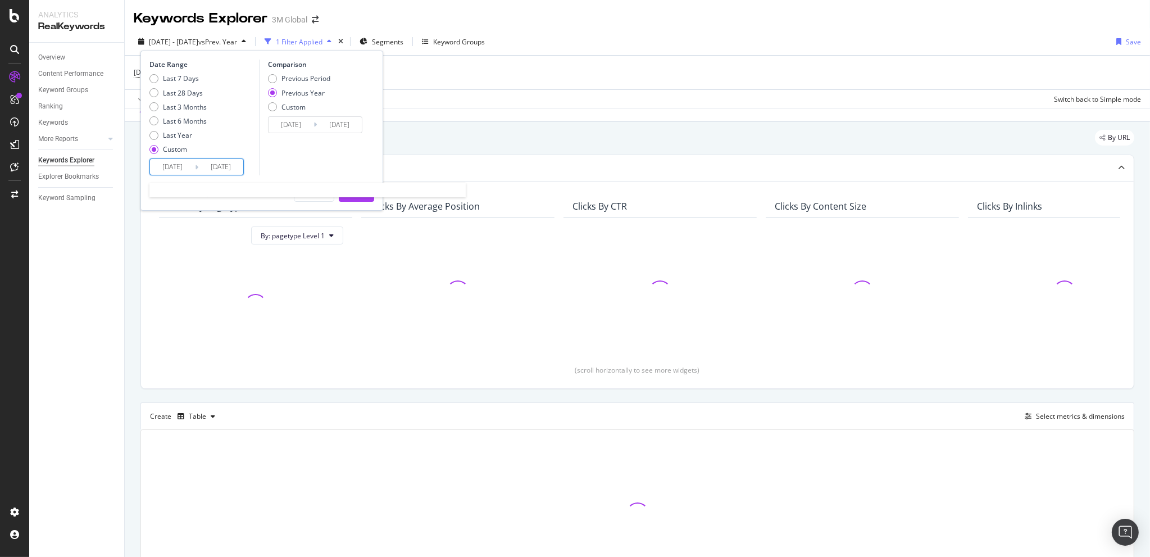
click at [168, 166] on input "2024/01/01" at bounding box center [172, 167] width 45 height 16
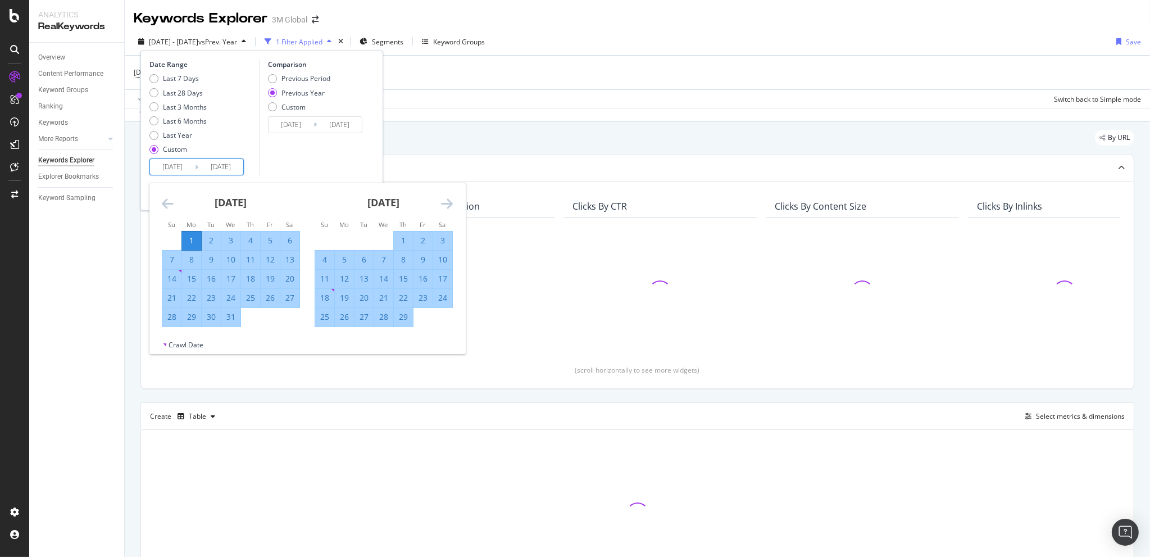
click at [450, 204] on icon "Move forward to switch to the next month." at bounding box center [447, 203] width 12 height 13
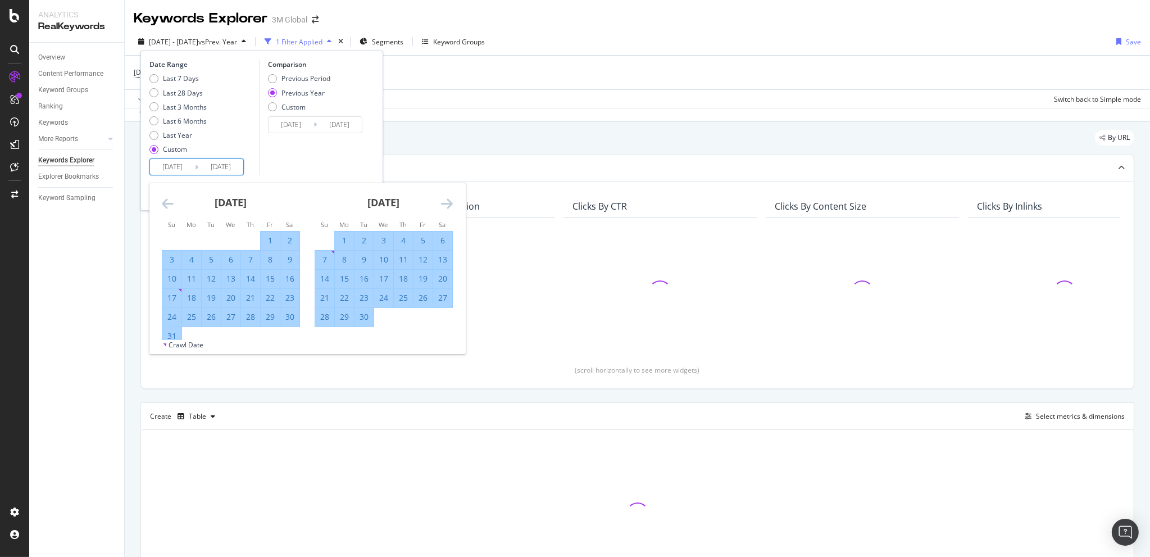
click at [450, 204] on icon "Move forward to switch to the next month." at bounding box center [447, 203] width 12 height 13
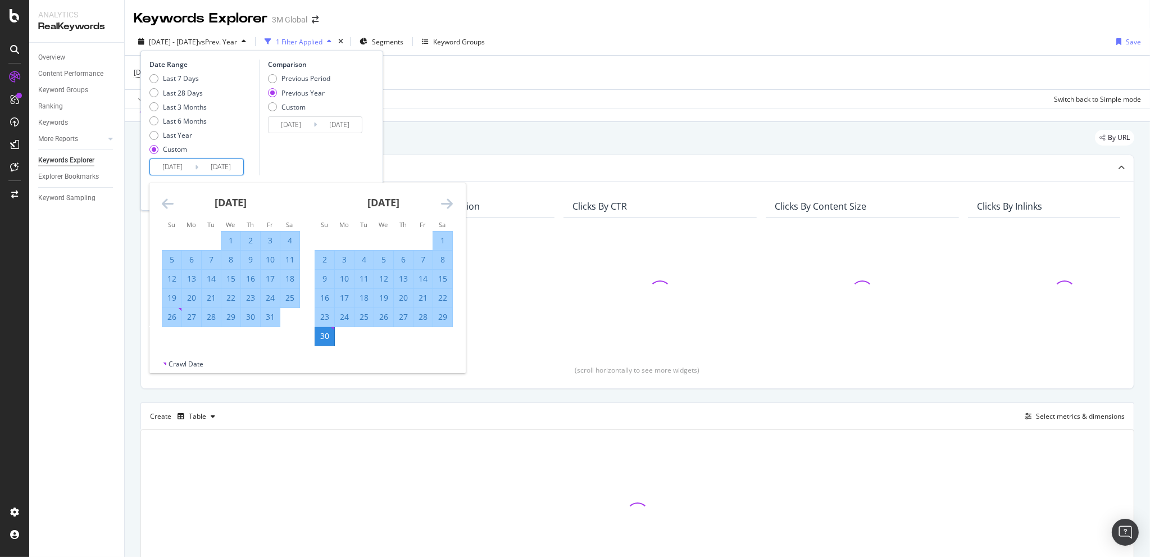
click at [450, 204] on icon "Move forward to switch to the next month." at bounding box center [447, 203] width 12 height 13
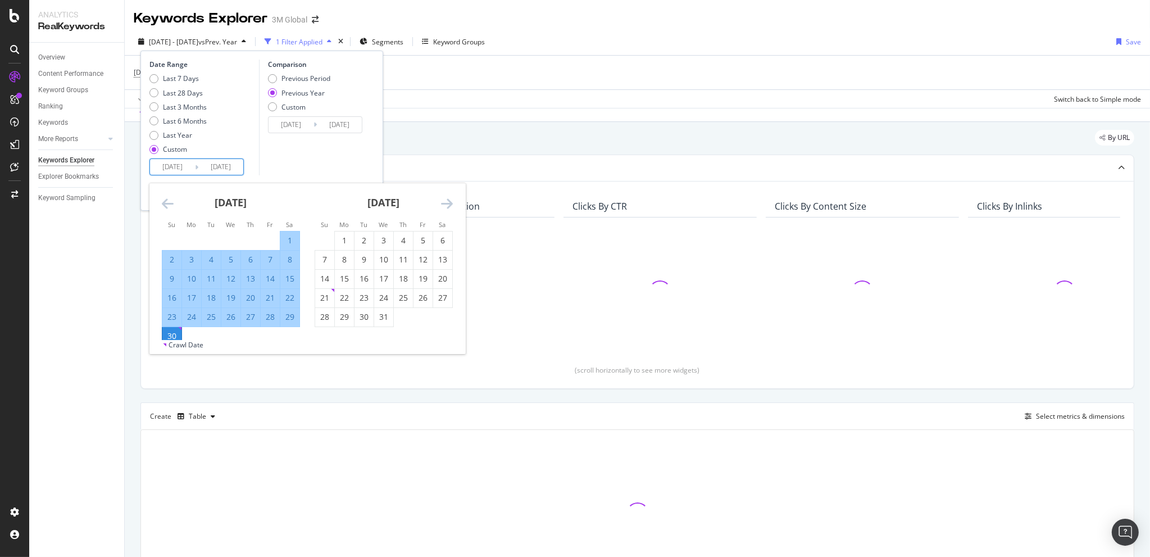
click at [450, 204] on icon "Move forward to switch to the next month." at bounding box center [447, 203] width 12 height 13
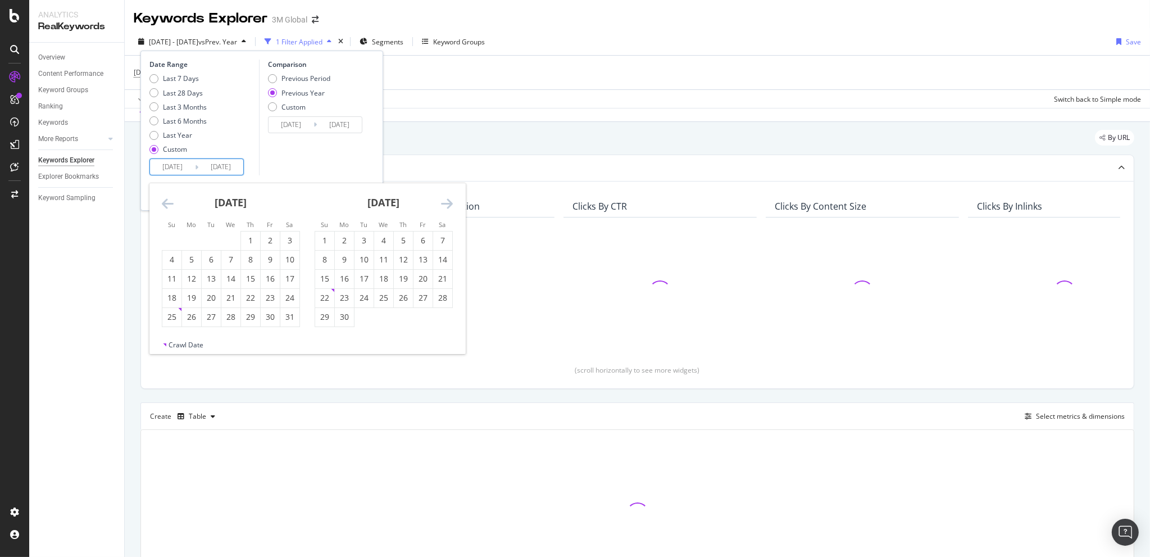
click at [167, 204] on icon "Move backward to switch to the previous month." at bounding box center [168, 203] width 12 height 13
click at [185, 242] on div "1" at bounding box center [191, 240] width 19 height 11
type input "2024/07/01"
click at [232, 320] on div "31" at bounding box center [230, 316] width 19 height 11
type input "[DATE]"
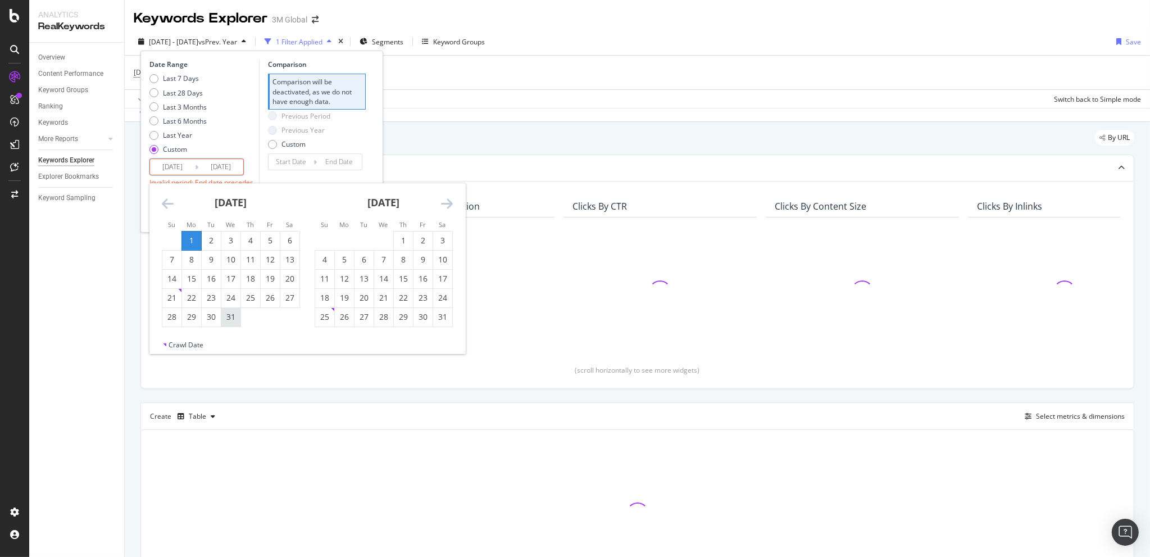
type input "2024/05/31"
type input "2024/06/30"
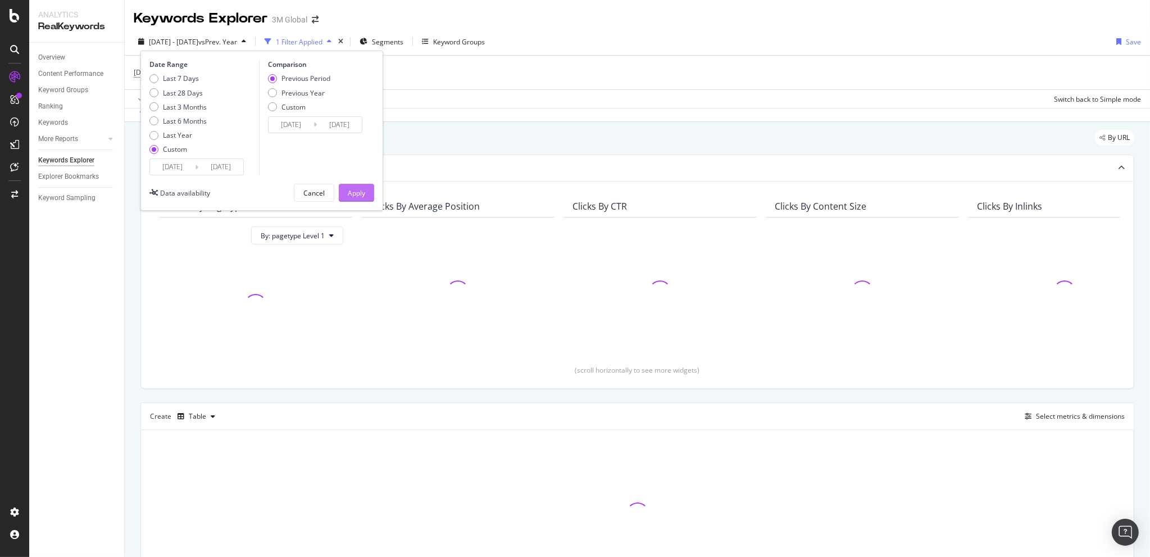
click at [357, 191] on div "Apply" at bounding box center [356, 193] width 17 height 10
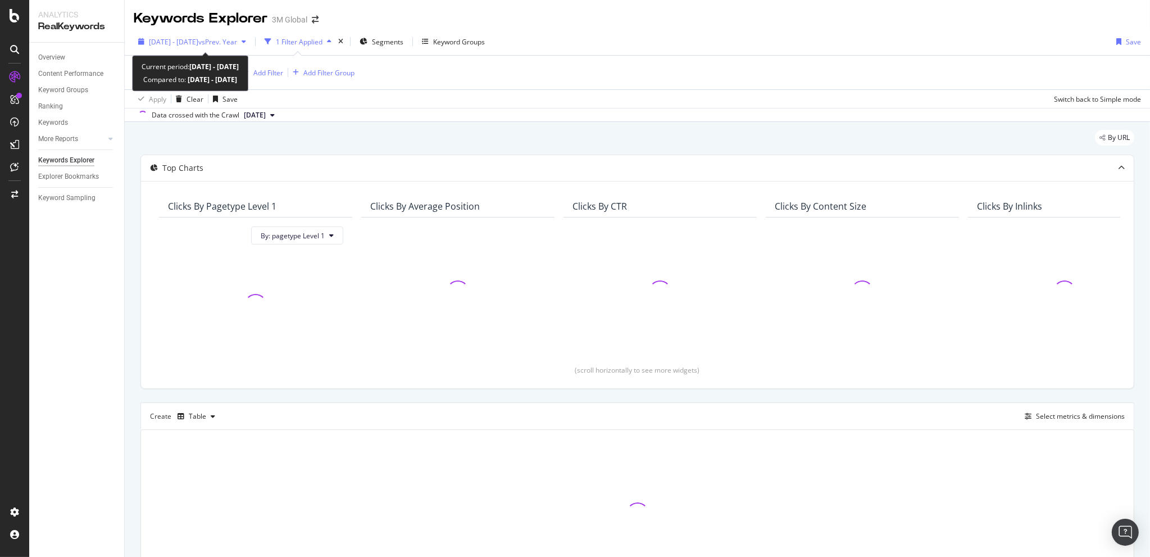
click at [188, 44] on span "2025 Jan. 1st - Jun. 30th" at bounding box center [173, 42] width 49 height 10
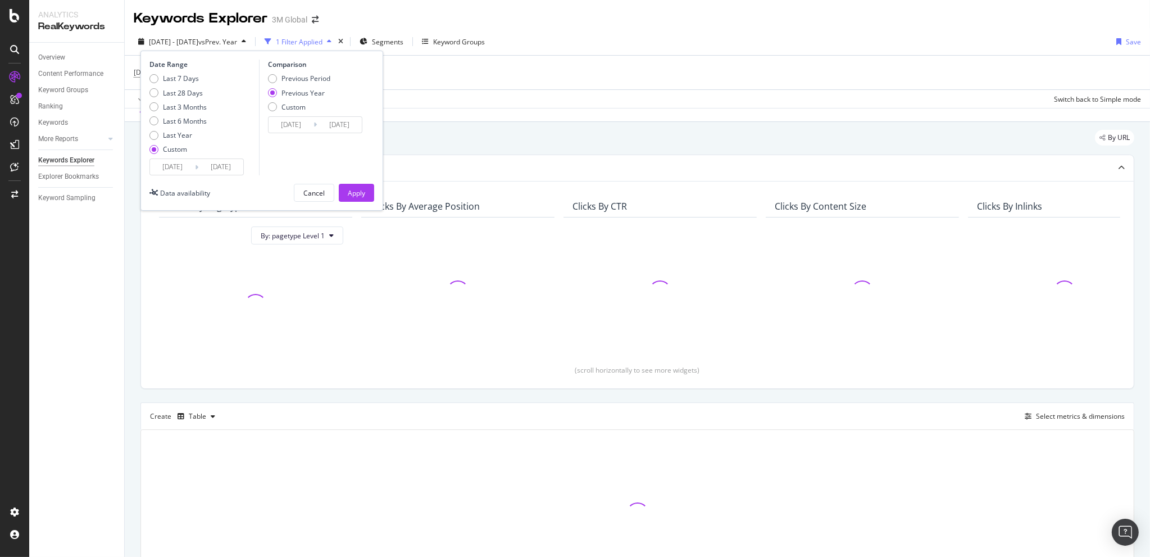
click at [174, 162] on input "2025/01/01" at bounding box center [172, 167] width 45 height 16
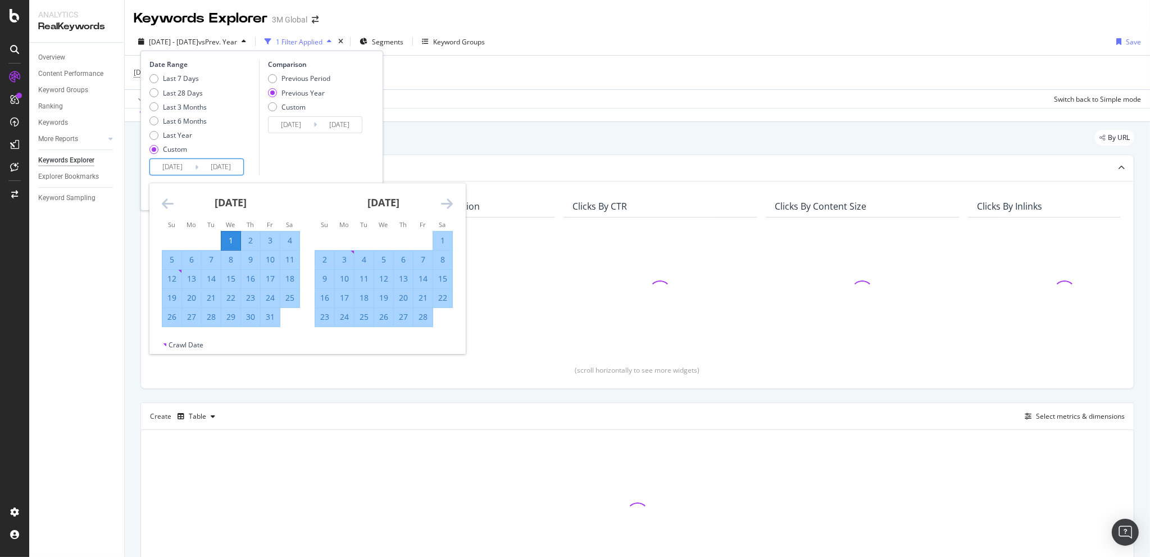
click at [453, 200] on div "February 2025 1 2 3 4 5 6 7 8 9 10 11 12 13 14 15 16 17 18 19 20 21 22 23 24 25…" at bounding box center [383, 255] width 153 height 144
click at [449, 199] on icon "Move forward to switch to the next month." at bounding box center [447, 203] width 12 height 13
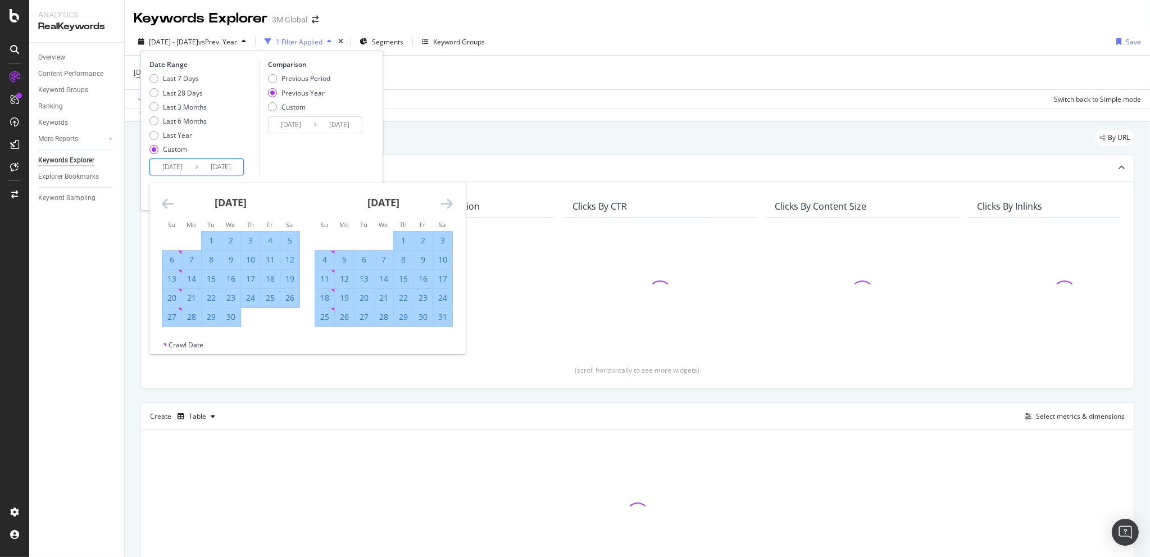
click at [449, 199] on icon "Move forward to switch to the next month." at bounding box center [447, 203] width 12 height 13
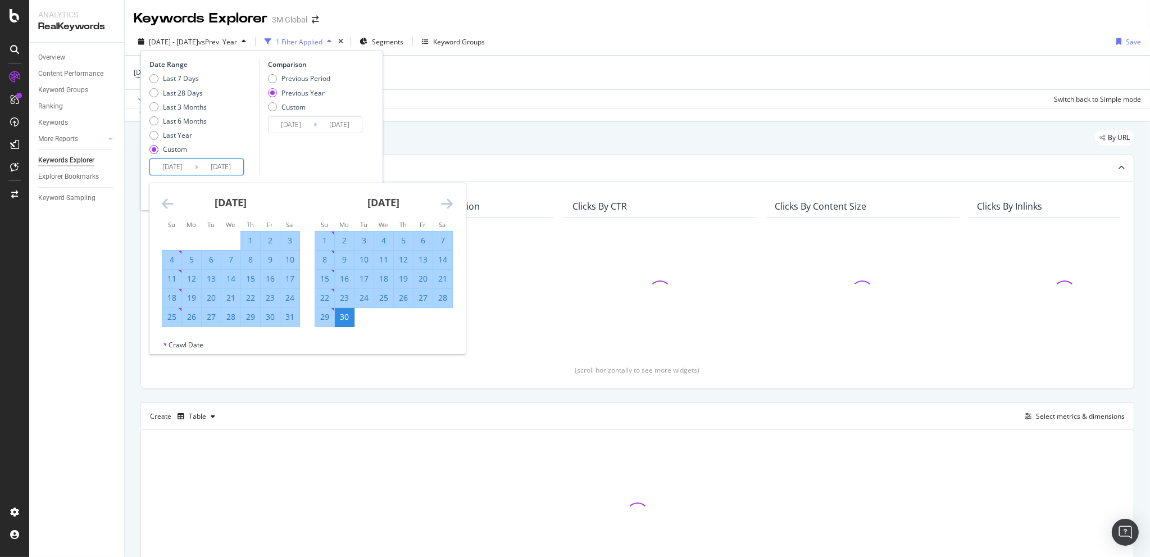
click at [449, 199] on icon "Move forward to switch to the next month." at bounding box center [447, 203] width 12 height 13
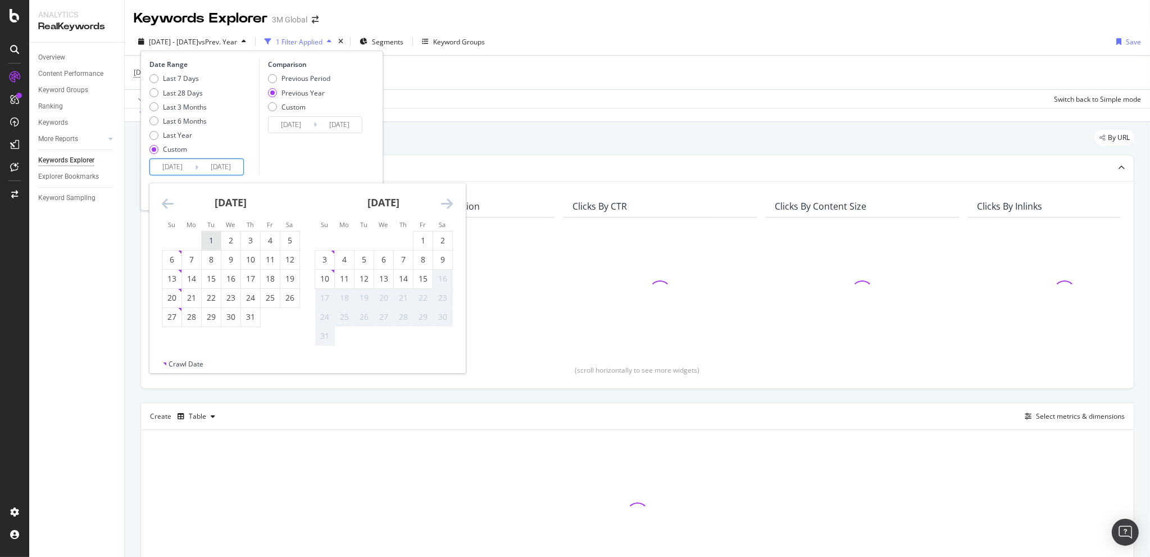
drag, startPoint x: 209, startPoint y: 240, endPoint x: 216, endPoint y: 249, distance: 11.2
click at [209, 240] on div "1" at bounding box center [211, 240] width 19 height 11
type input "2025/07/01"
click at [253, 323] on div "31" at bounding box center [250, 317] width 19 height 19
type input "2025/07/31"
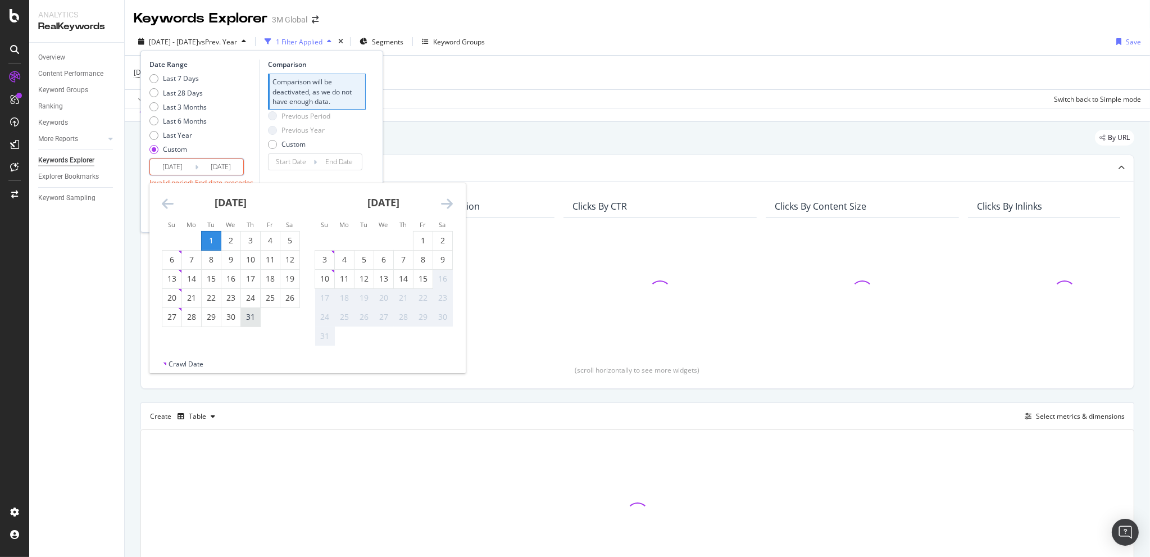
type input "2025/05/31"
type input "2025/06/30"
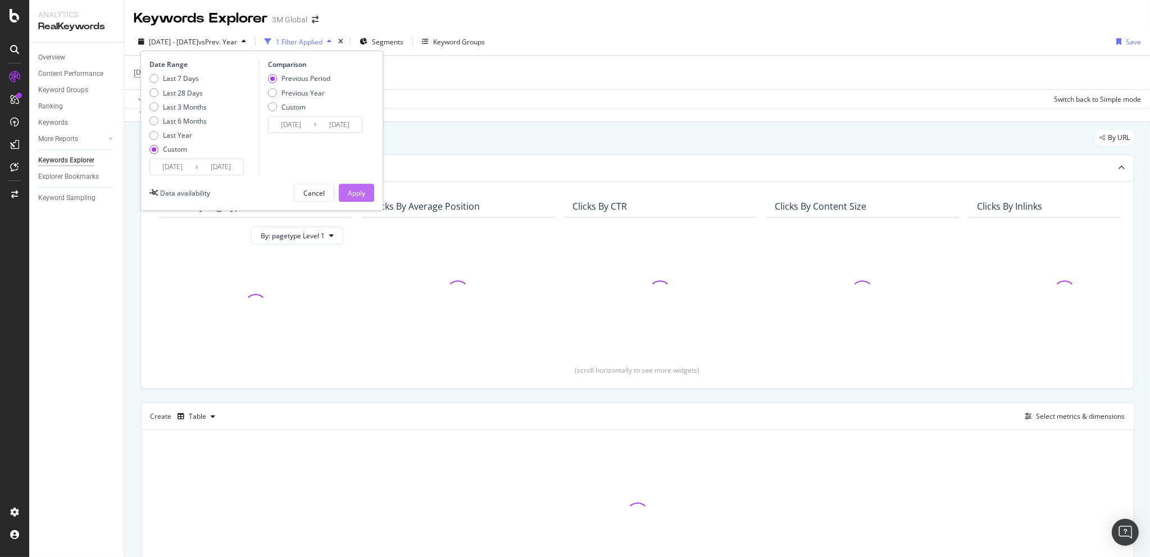
click at [362, 193] on div "Apply" at bounding box center [356, 193] width 17 height 10
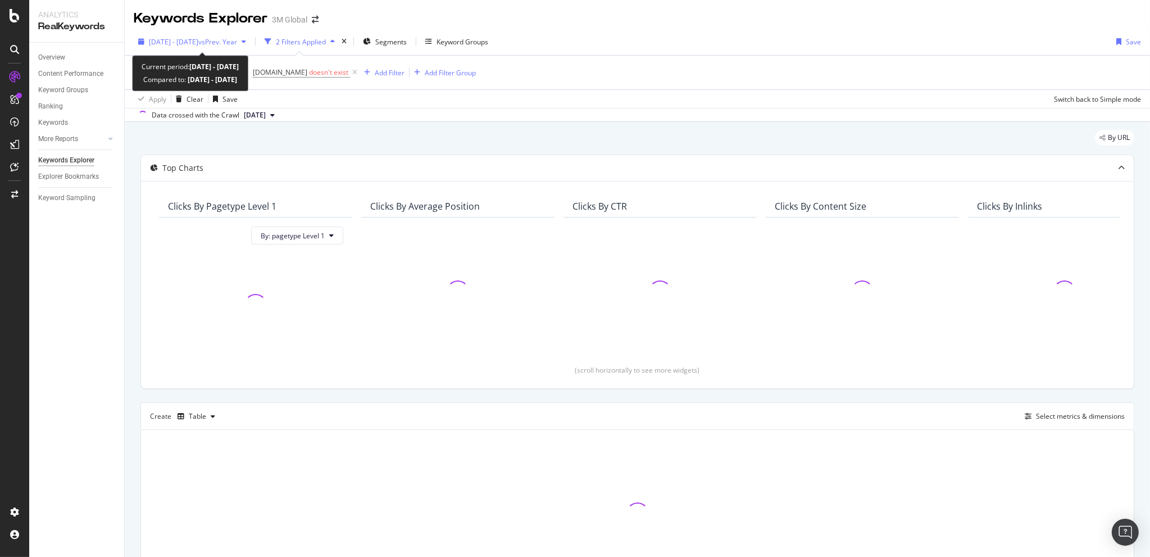
click at [190, 40] on span "[DATE] - [DATE]" at bounding box center [173, 42] width 49 height 10
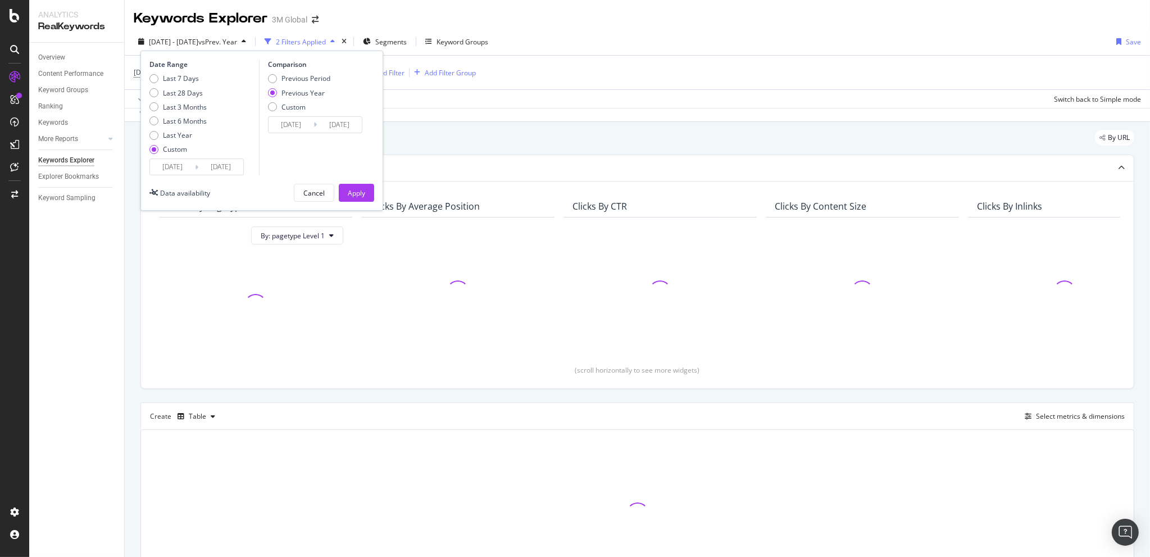
click at [163, 170] on input "[DATE]" at bounding box center [172, 167] width 45 height 16
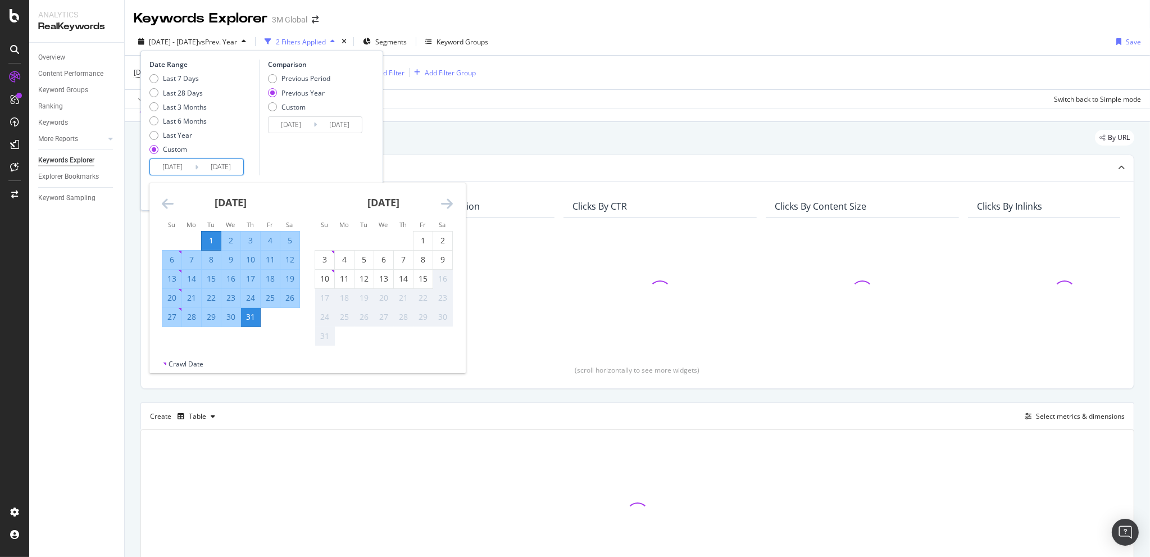
click at [168, 167] on input "2025/07/01" at bounding box center [172, 167] width 45 height 16
type input "[DATE]"
type input "2023/07/03"
type input "[DATE]"
click at [218, 166] on input "[DATE]" at bounding box center [220, 167] width 45 height 16
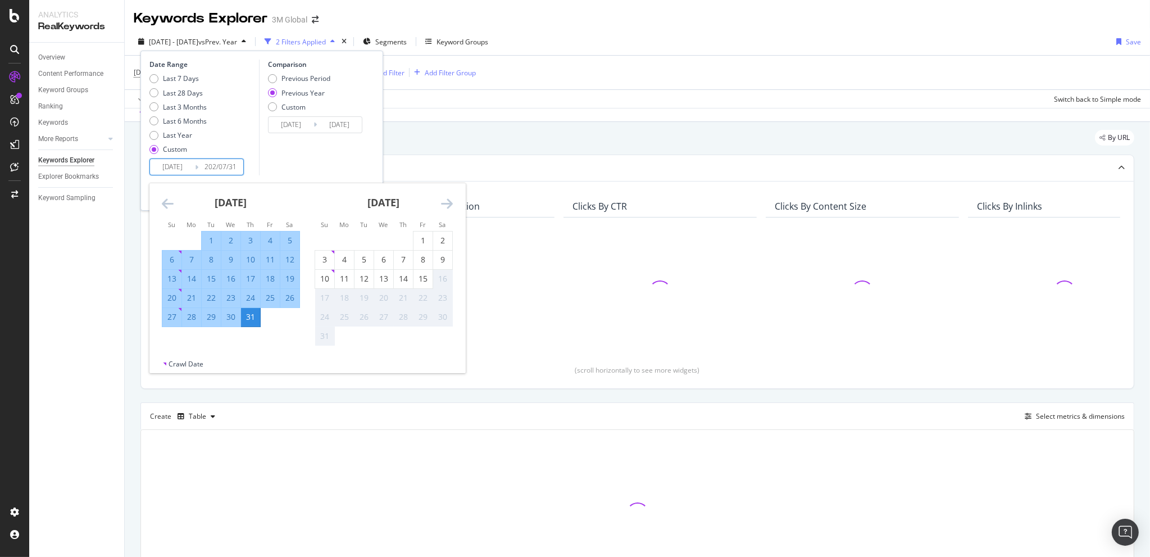
type input "[DATE]"
type input "2023/08/02"
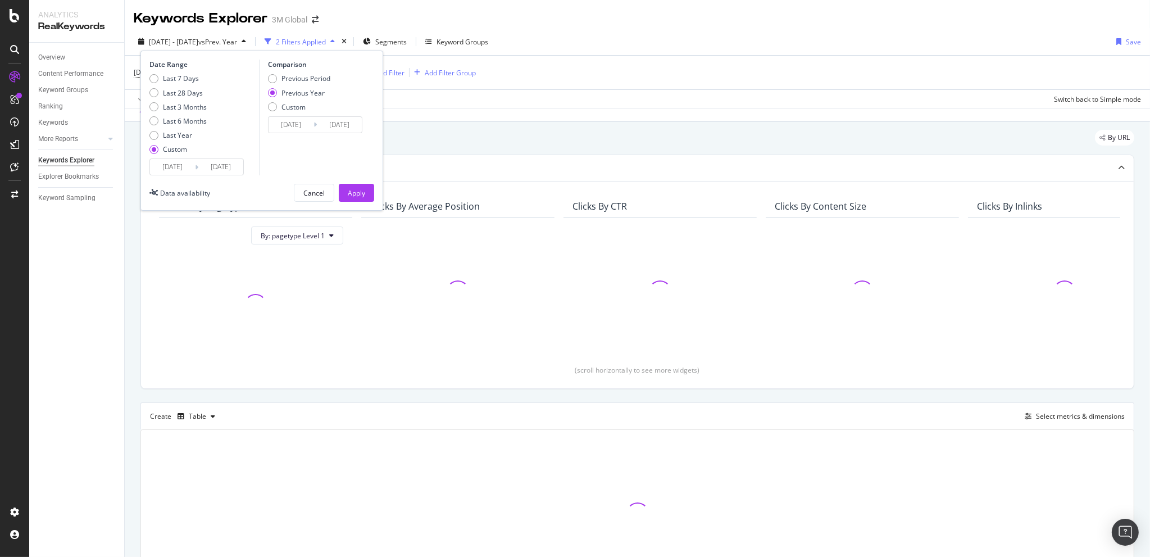
type input "2024/07/31"
click at [360, 190] on div "Apply" at bounding box center [356, 193] width 17 height 10
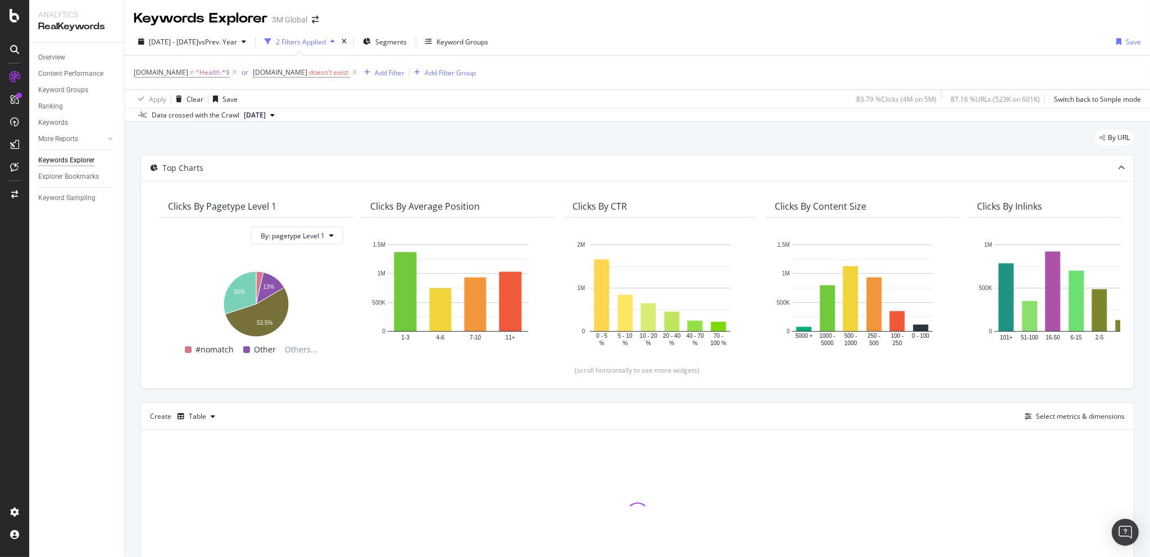
click at [604, 34] on div "2024 Jul. 1st - Jul. 31st vs Prev. Year 2 Filters Applied Segments Keyword Grou…" at bounding box center [637, 44] width 1025 height 22
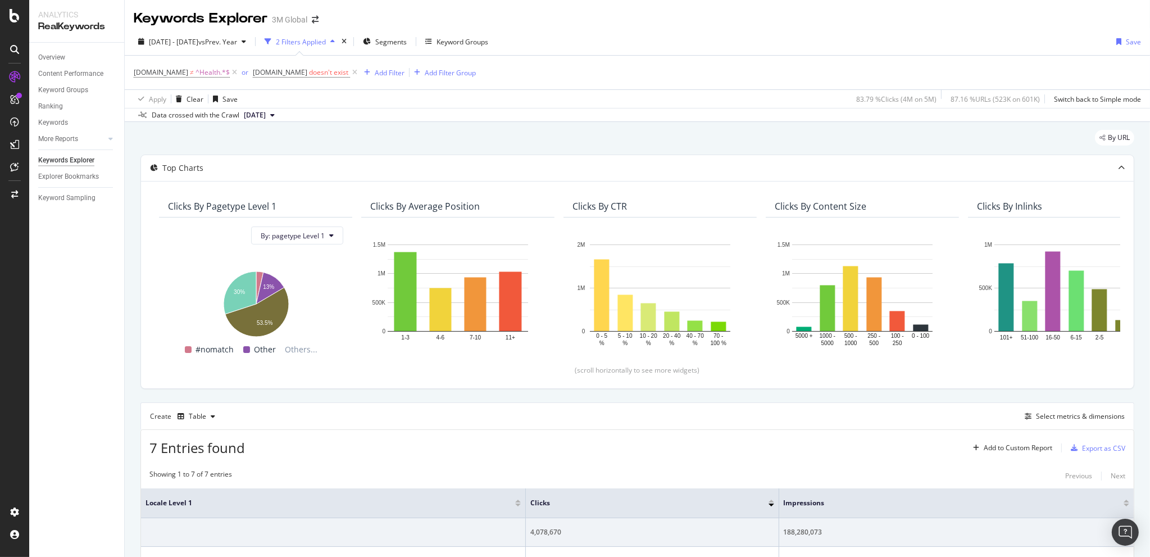
scroll to position [252, 0]
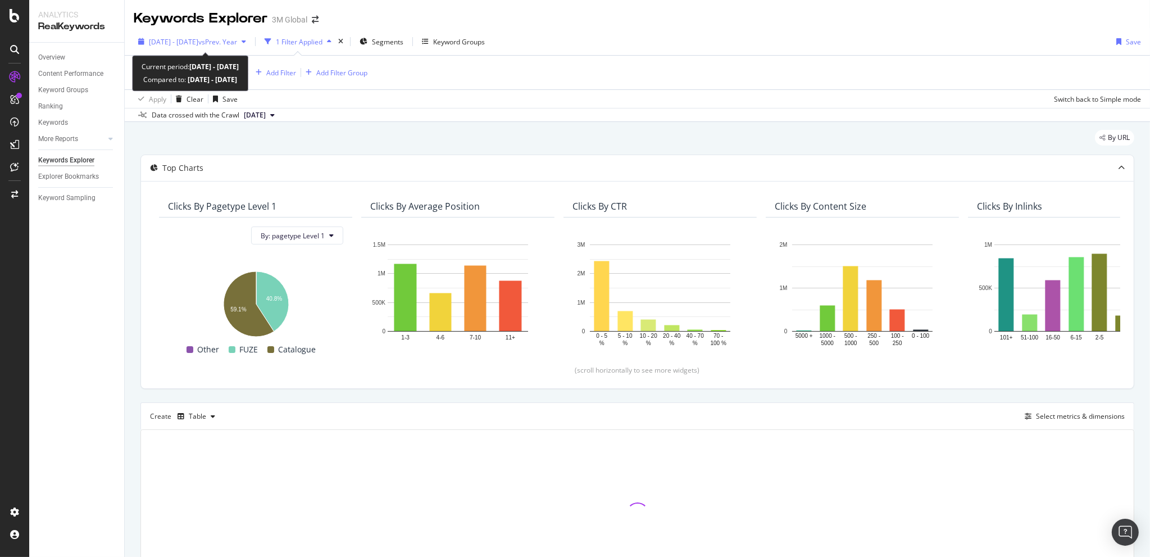
click at [186, 44] on span "2024 Jan. 1st - Jun. 30th" at bounding box center [173, 42] width 49 height 10
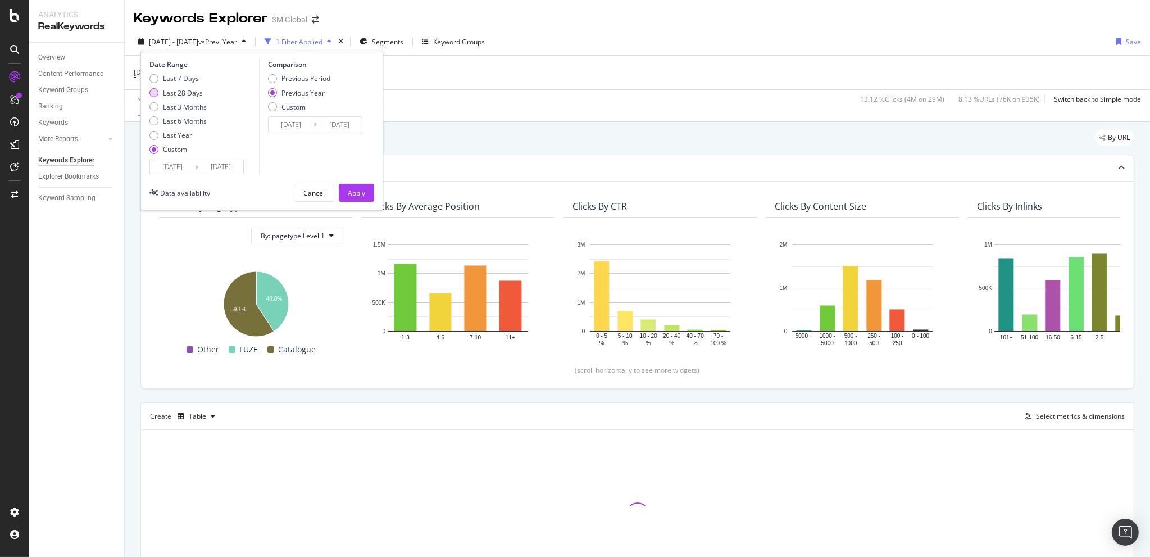
click at [177, 89] on div "Last 28 Days" at bounding box center [183, 93] width 40 height 10
type input "2025/07/19"
type input "2025/08/15"
type input "2024/07/20"
type input "2024/08/16"
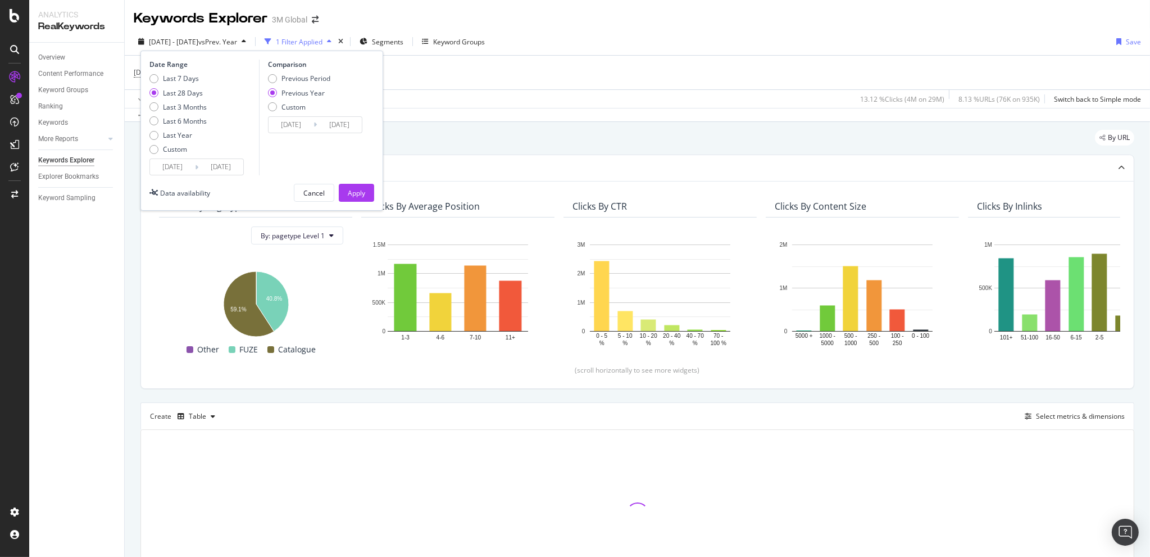
click at [179, 157] on div "Last 7 Days Last 28 Days Last 3 Months Last 6 Months Last Year Custom" at bounding box center [177, 116] width 57 height 85
click at [176, 172] on input "2025/07/19" at bounding box center [172, 167] width 45 height 16
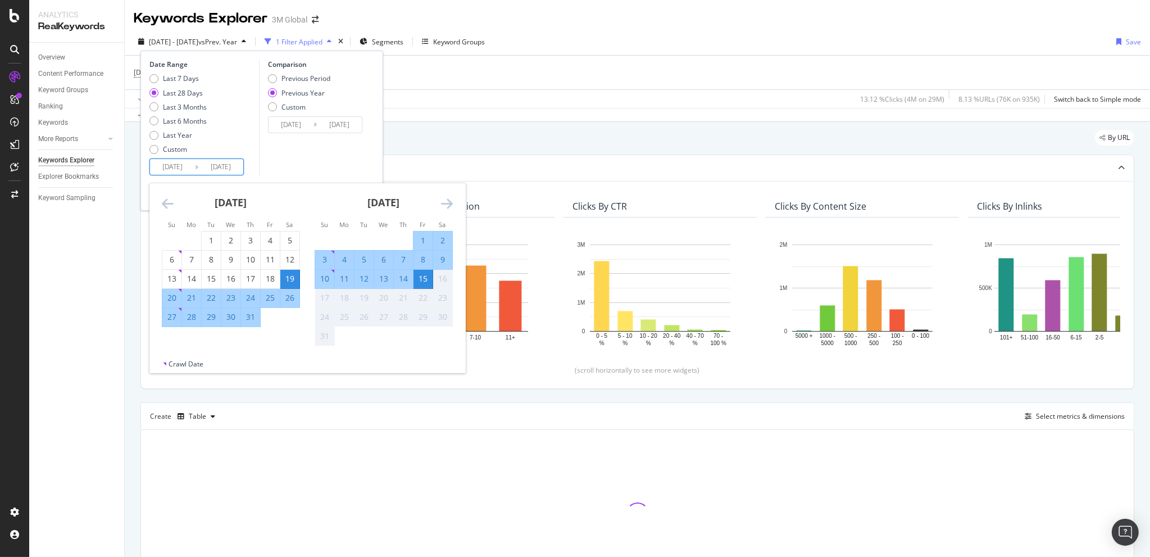
click at [161, 169] on input "2025/07/19" at bounding box center [172, 167] width 45 height 16
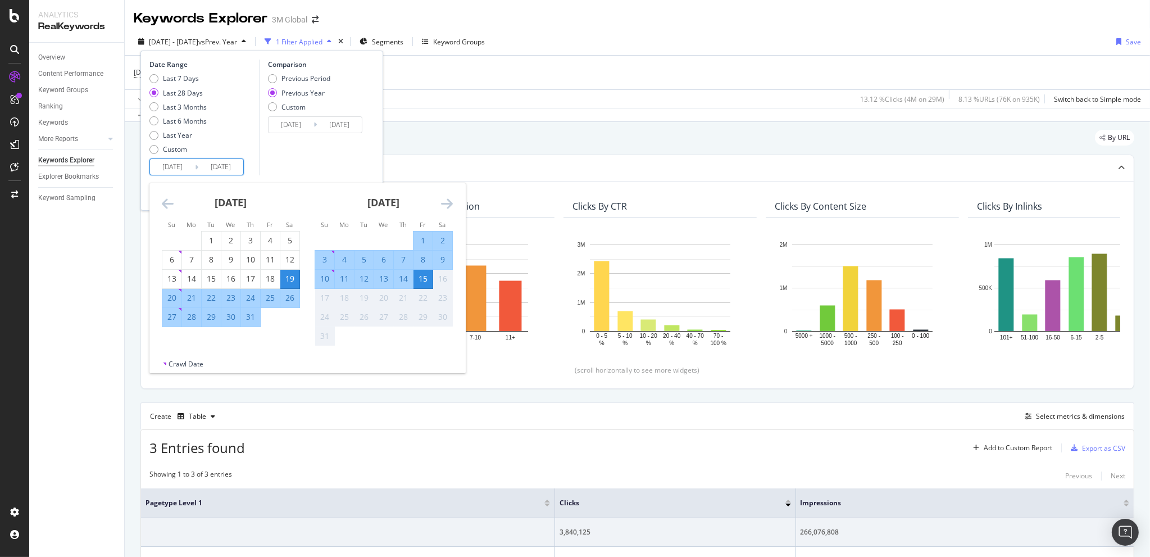
click at [162, 201] on icon "Move backward to switch to the previous month." at bounding box center [168, 203] width 12 height 13
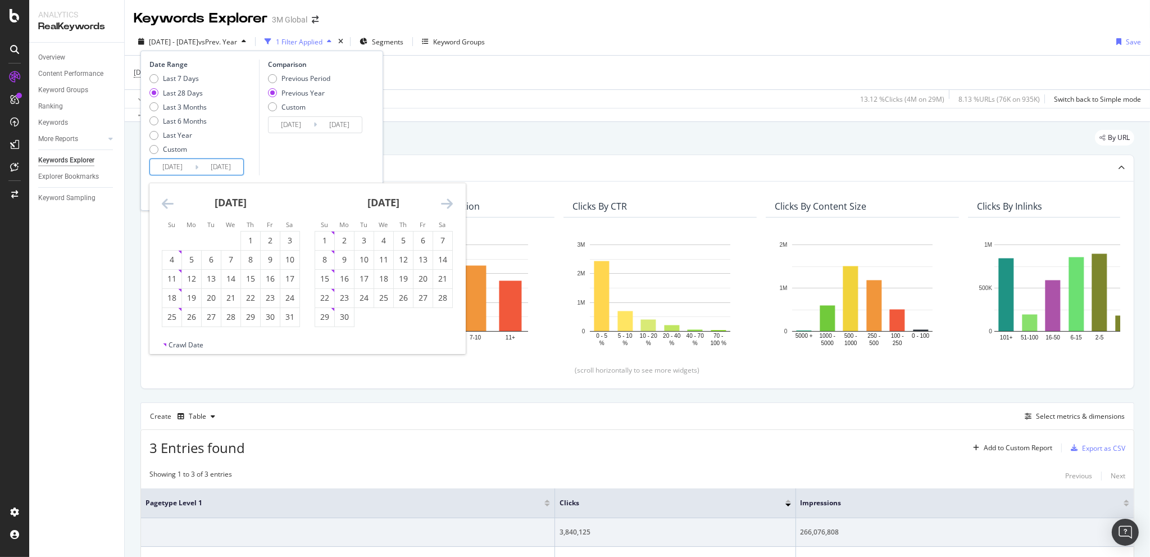
click at [162, 201] on icon "Move backward to switch to the previous month." at bounding box center [168, 203] width 12 height 13
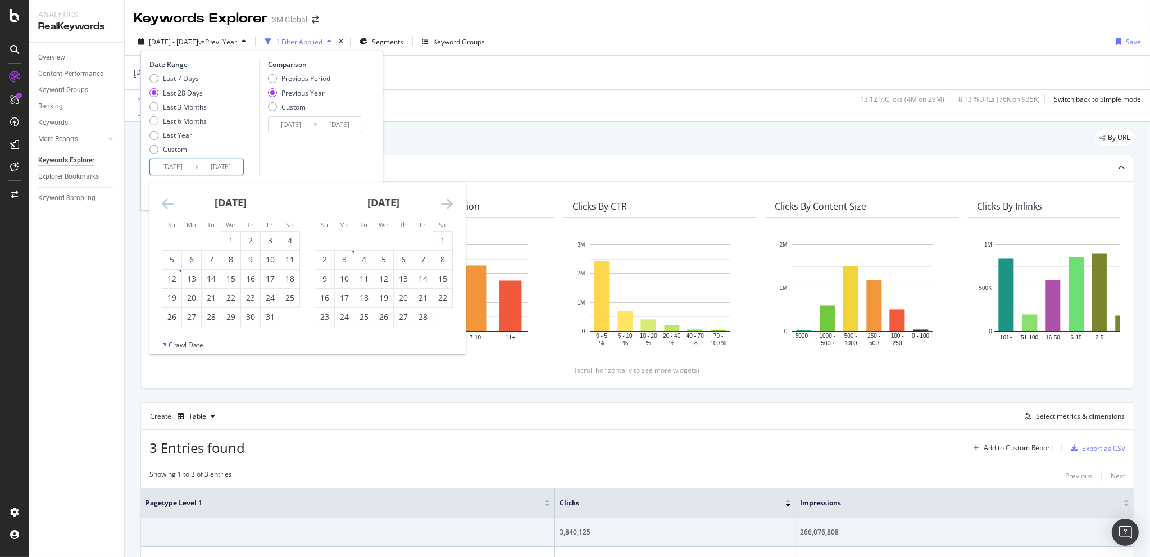
click at [162, 201] on icon "Move backward to switch to the previous month." at bounding box center [168, 203] width 12 height 13
click at [162, 200] on icon "Move backward to switch to the previous month." at bounding box center [168, 203] width 12 height 13
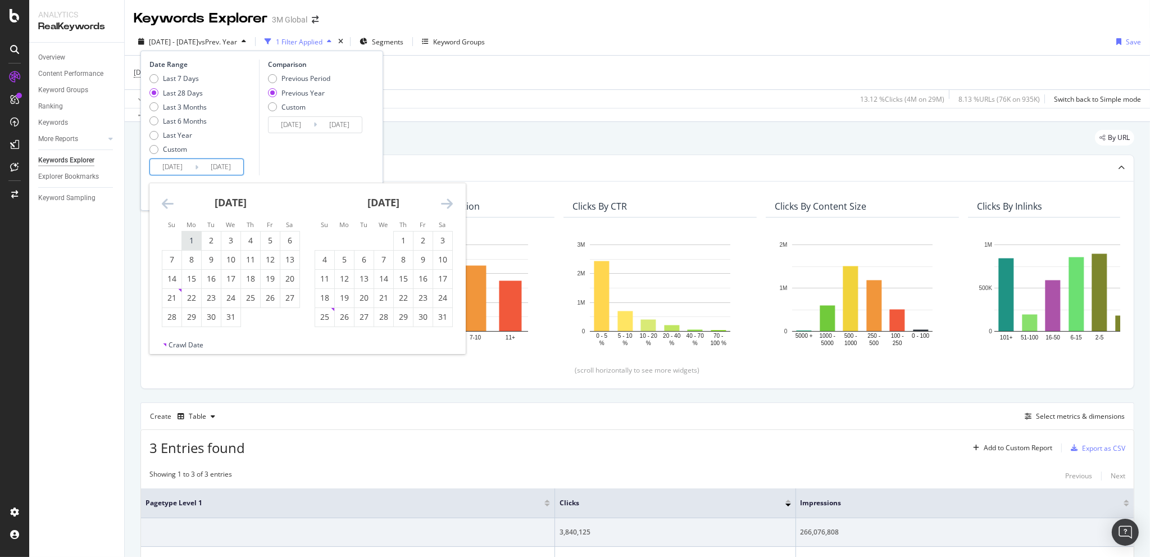
click at [188, 243] on div "1" at bounding box center [191, 240] width 19 height 11
type input "2024/07/01"
type input "2023/07/03"
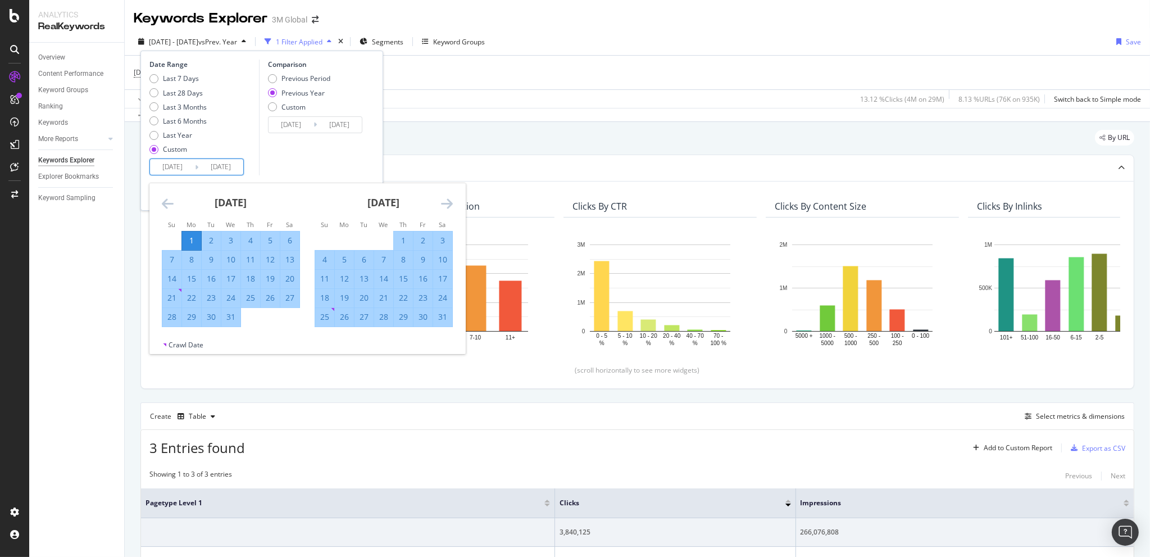
click at [229, 316] on div "31" at bounding box center [230, 316] width 19 height 11
type input "2024/07/31"
type input "2023/08/02"
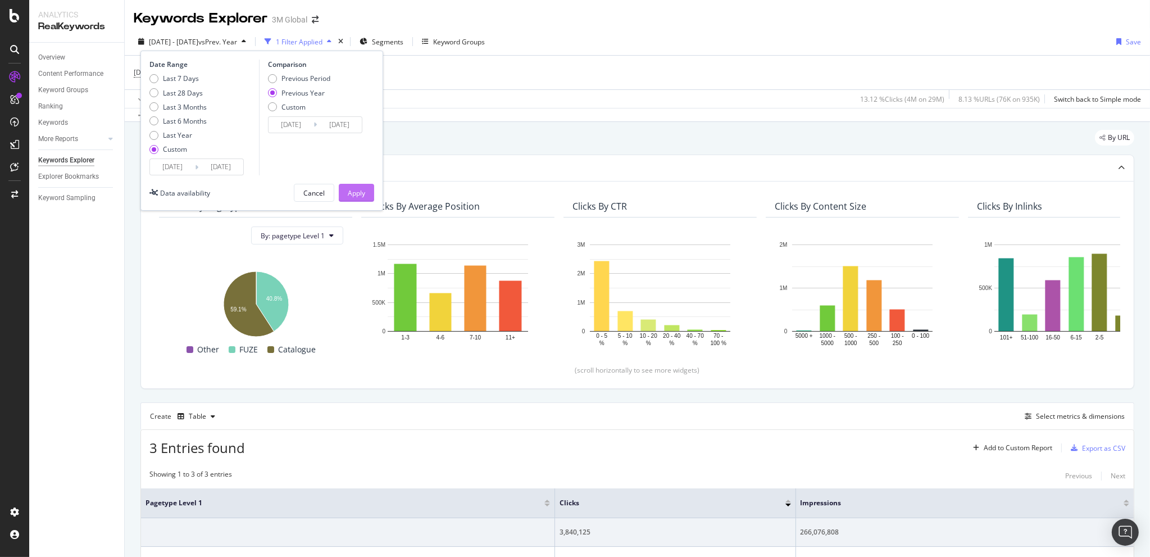
click at [354, 186] on div "Apply" at bounding box center [356, 192] width 17 height 17
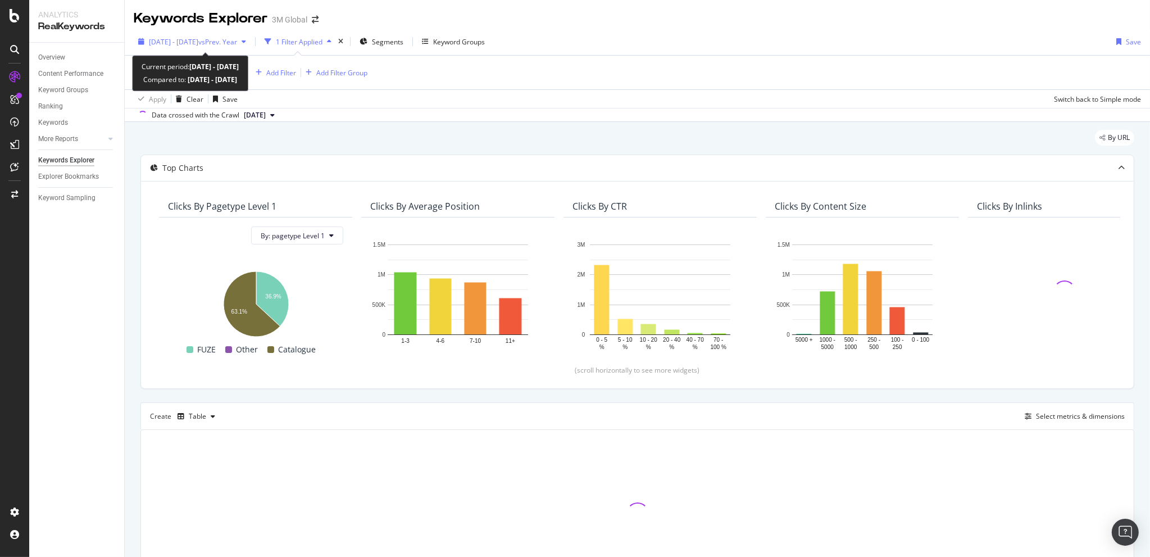
click at [186, 40] on span "[DATE] - [DATE]" at bounding box center [173, 42] width 49 height 10
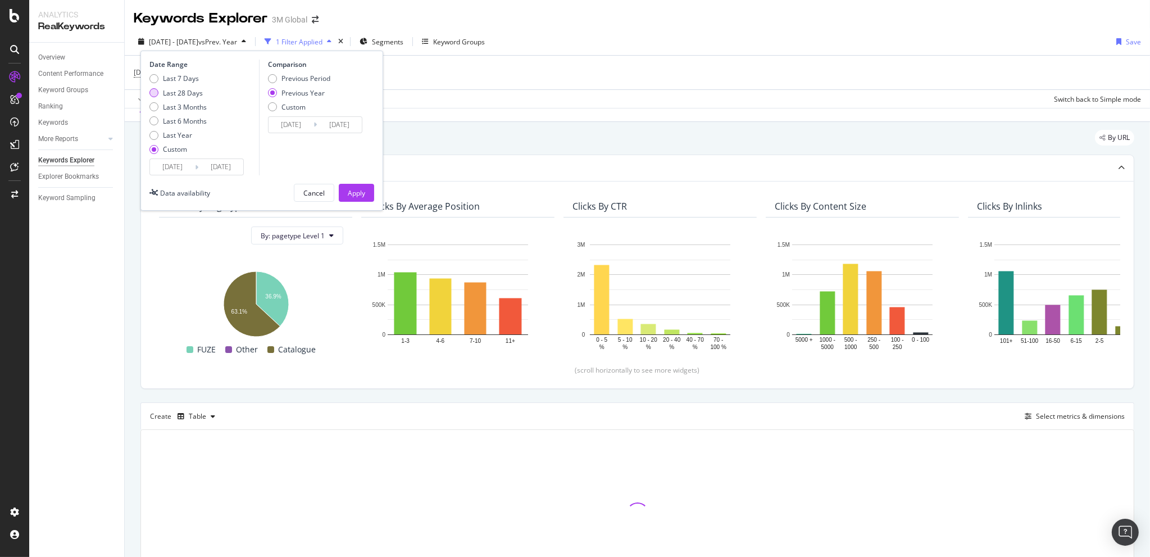
click at [185, 92] on div "Last 28 Days" at bounding box center [183, 93] width 40 height 10
type input "[DATE]"
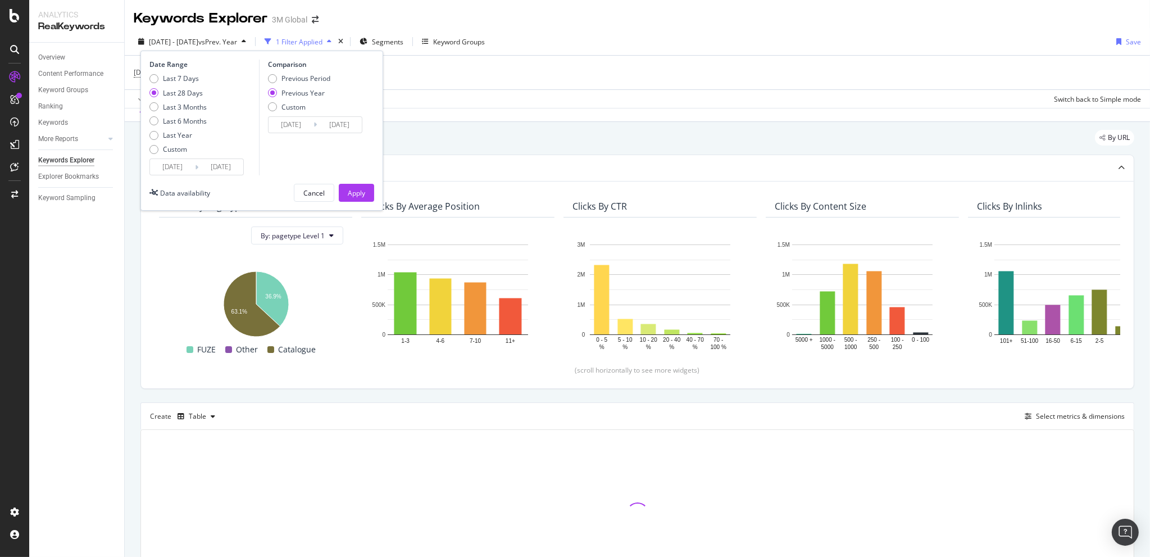
click at [172, 167] on input "[DATE]" at bounding box center [172, 167] width 45 height 16
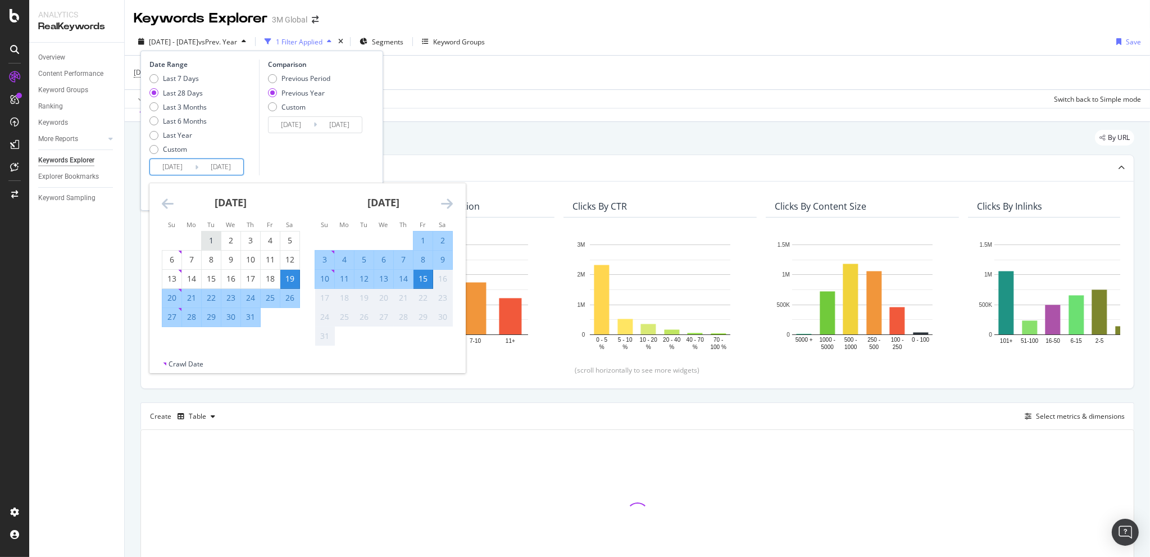
click at [207, 235] on div "1" at bounding box center [211, 240] width 19 height 11
type input "2025/07/01"
type input "2024/07/02"
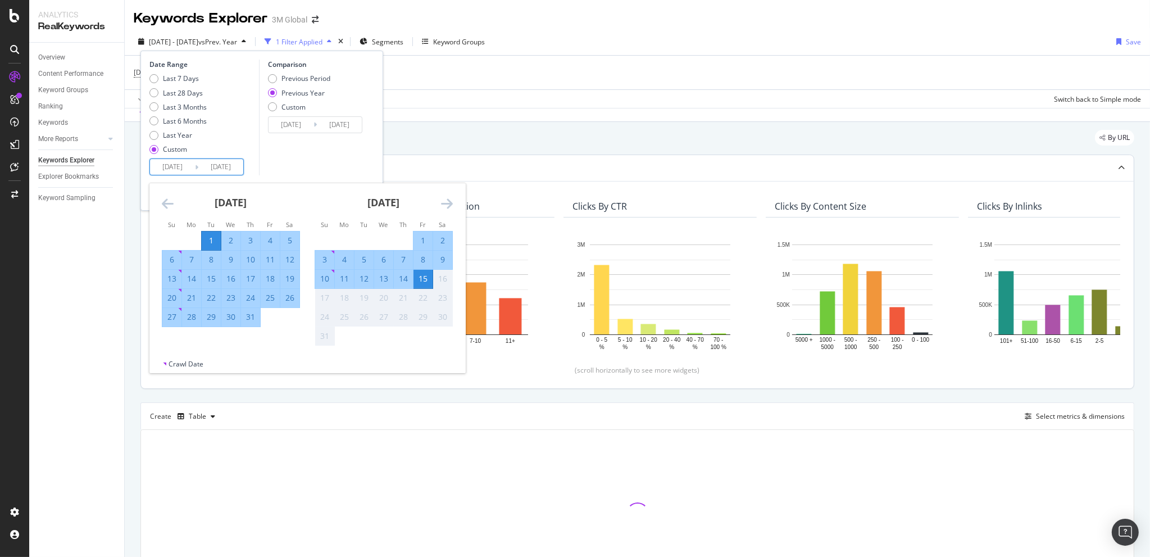
click at [249, 317] on div "31" at bounding box center [250, 316] width 19 height 11
type input "2025/07/31"
type input "2024/08/01"
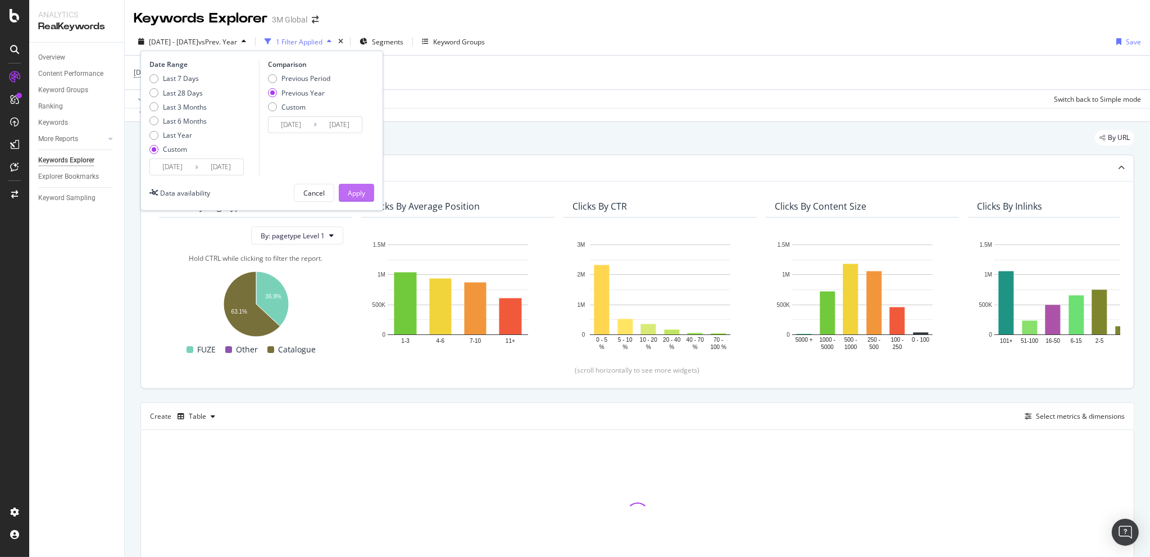
click at [363, 188] on div "Apply" at bounding box center [356, 193] width 17 height 10
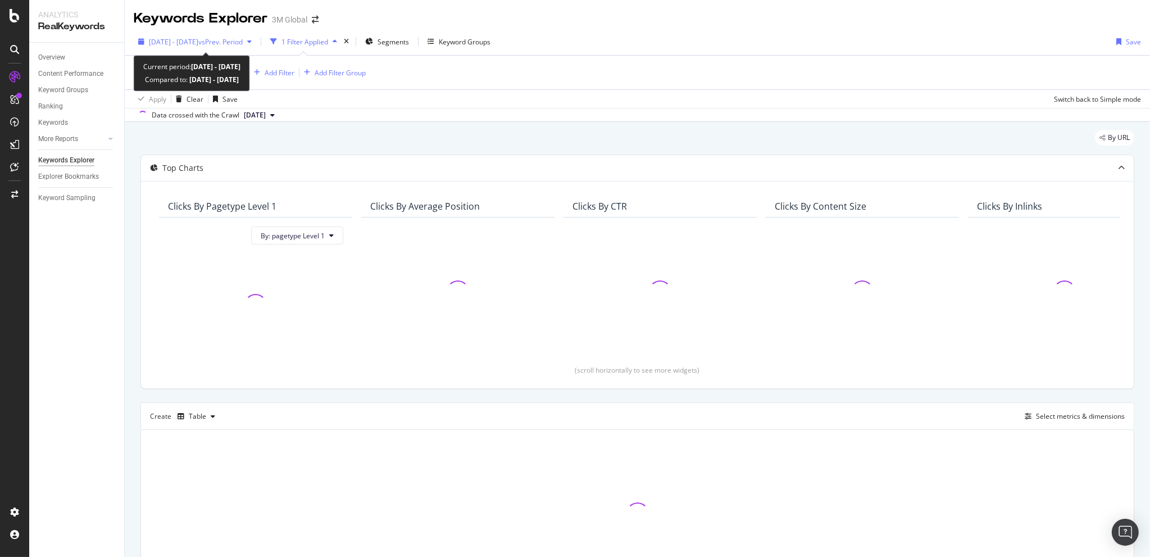
click at [182, 38] on span "[DATE] - [DATE]" at bounding box center [173, 42] width 49 height 10
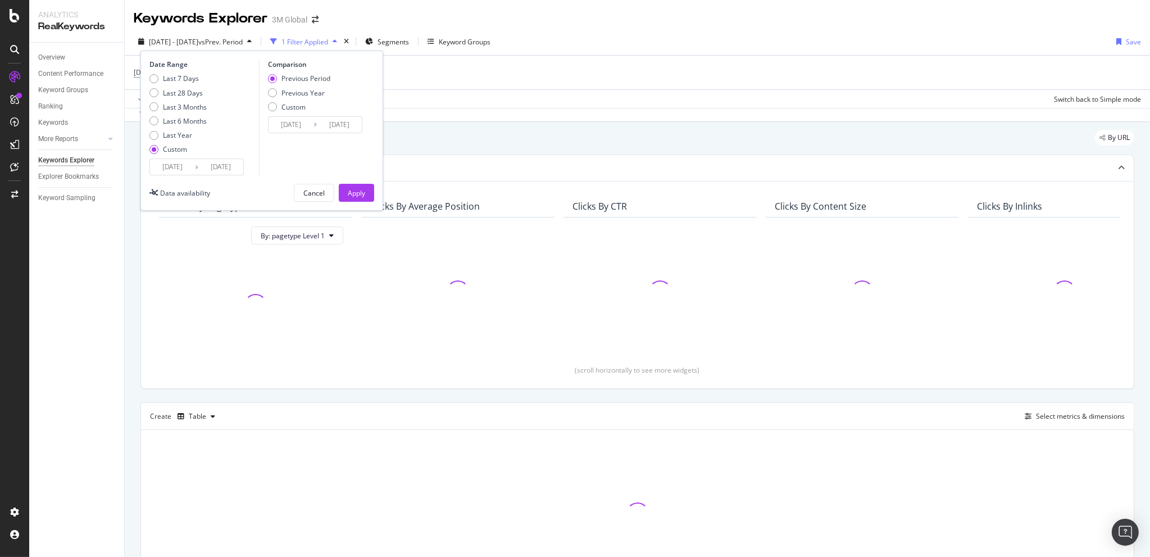
click at [173, 170] on input "[DATE]" at bounding box center [172, 167] width 45 height 16
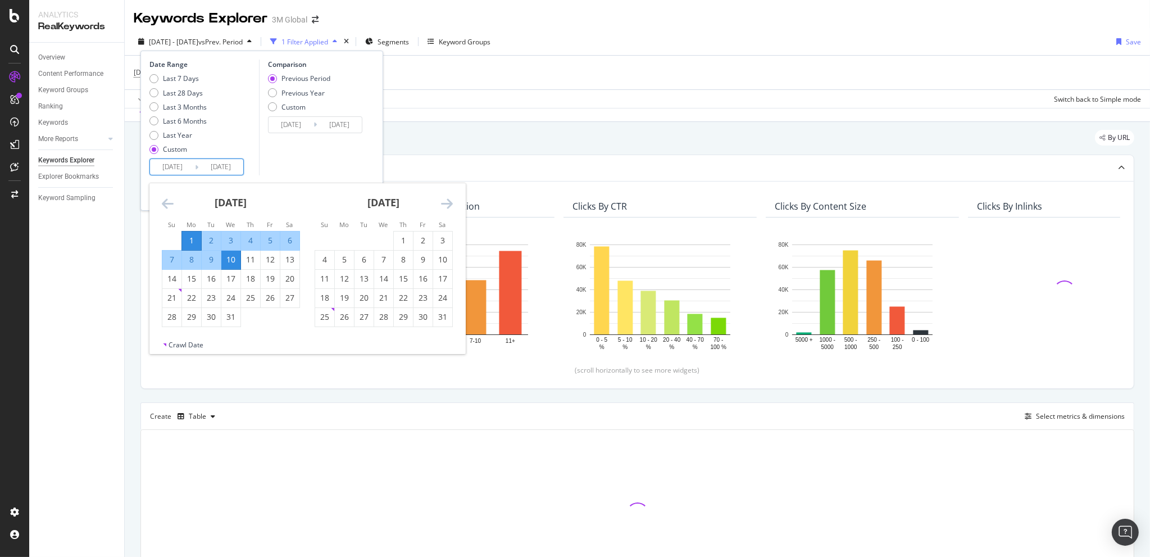
click at [190, 239] on div "1" at bounding box center [191, 240] width 19 height 11
click at [230, 320] on div "31" at bounding box center [230, 316] width 19 height 11
type input "[DATE]"
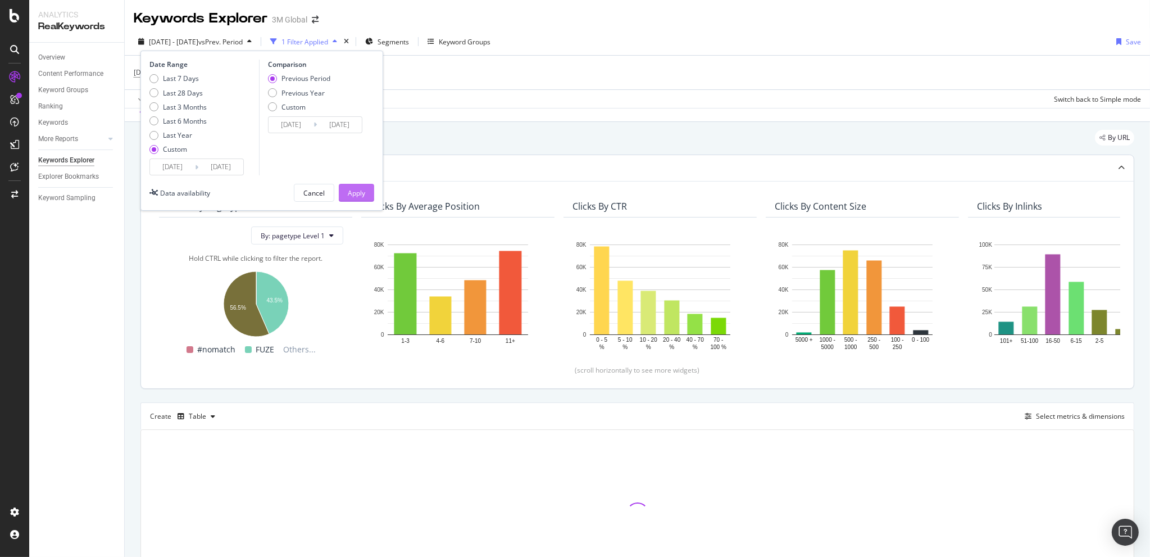
click at [367, 194] on button "Apply" at bounding box center [356, 193] width 35 height 18
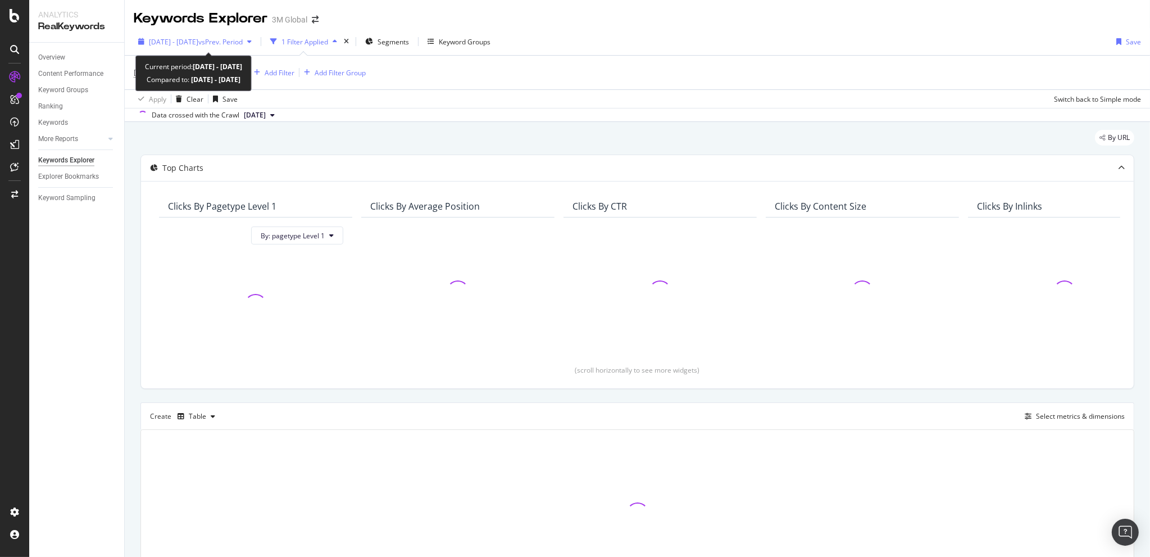
click at [169, 41] on span "[DATE] - [DATE]" at bounding box center [173, 42] width 49 height 10
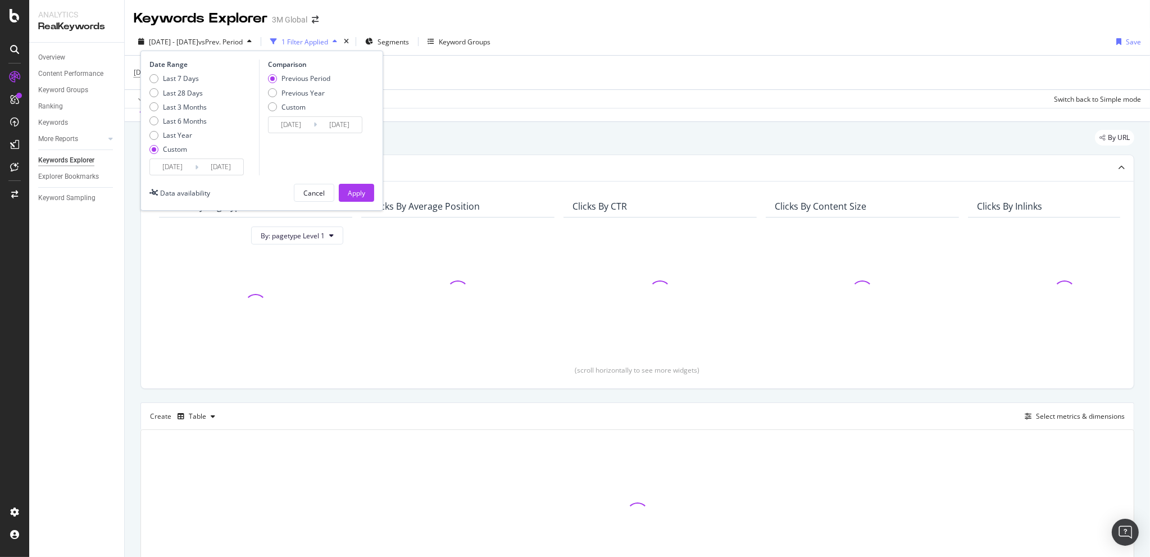
click at [166, 163] on input "[DATE]" at bounding box center [172, 167] width 45 height 16
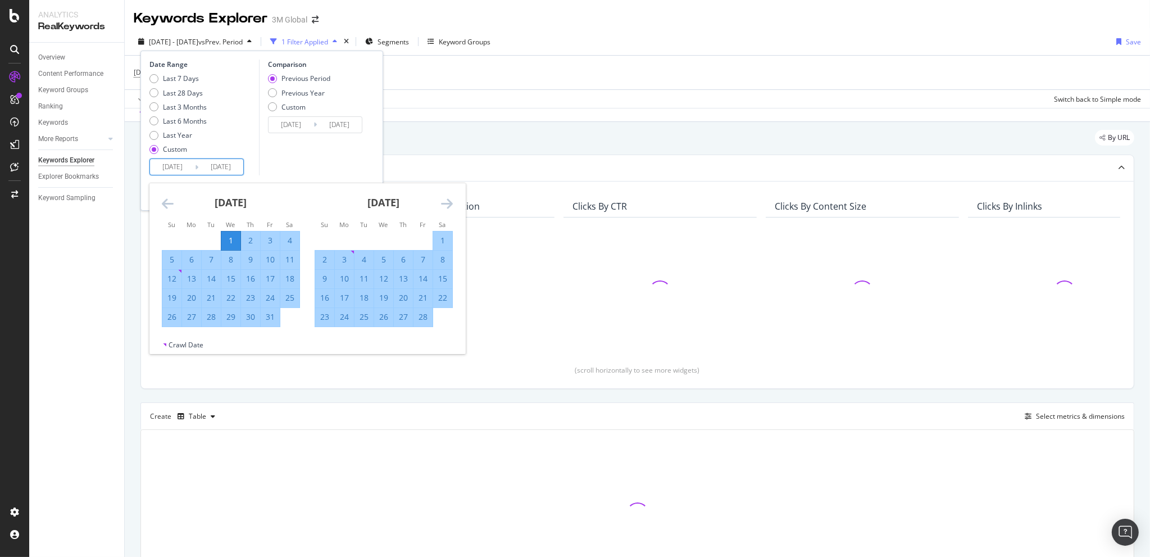
click at [443, 201] on icon "Move forward to switch to the next month." at bounding box center [447, 203] width 12 height 13
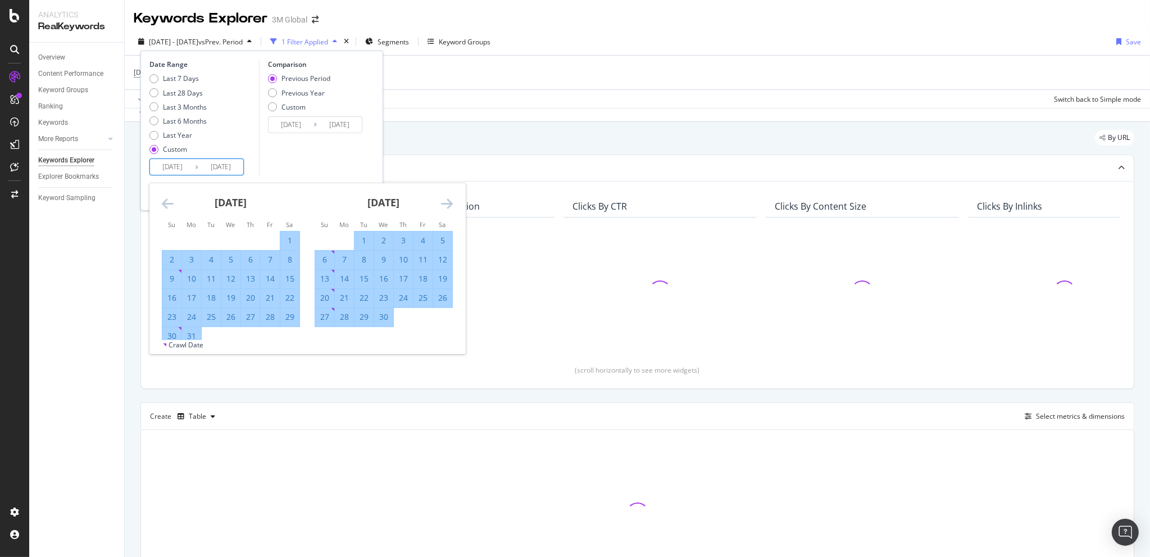
click at [443, 201] on icon "Move forward to switch to the next month." at bounding box center [447, 203] width 12 height 13
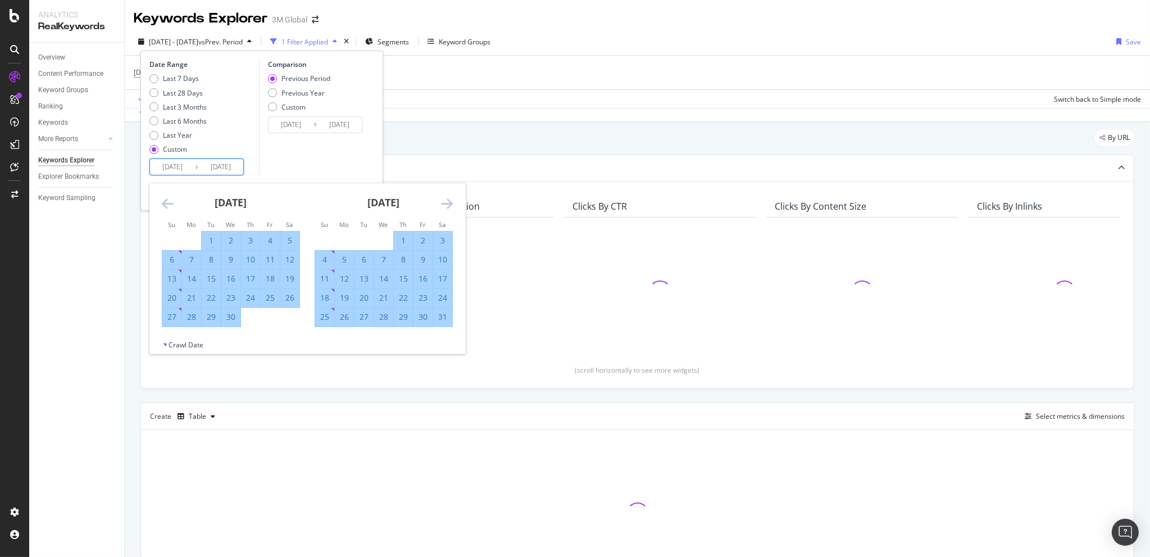
click at [443, 201] on icon "Move forward to switch to the next month." at bounding box center [447, 203] width 12 height 13
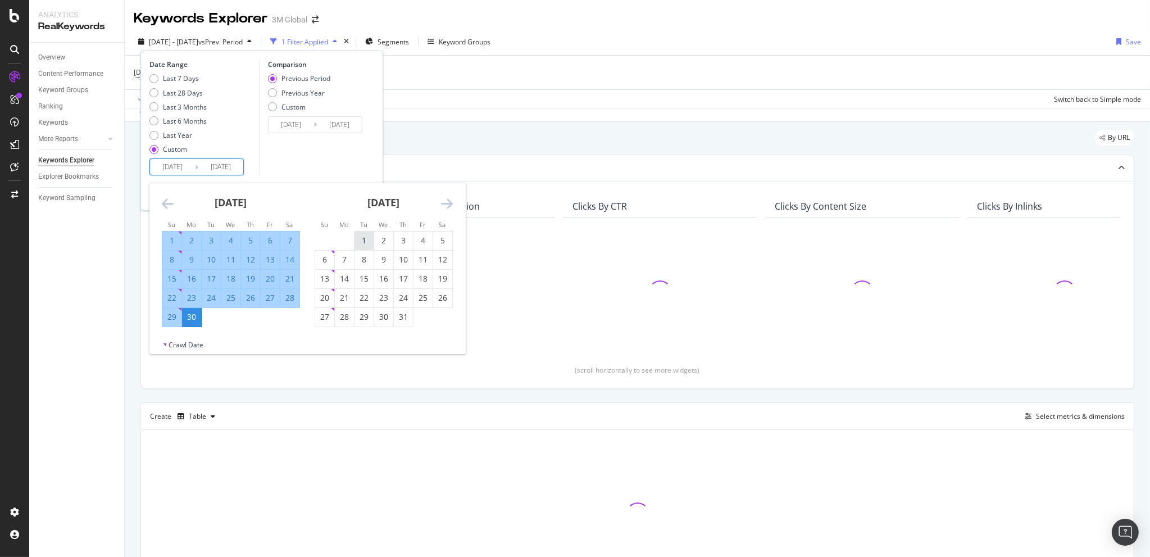
click at [364, 235] on div "1" at bounding box center [363, 240] width 19 height 11
type input "[DATE]"
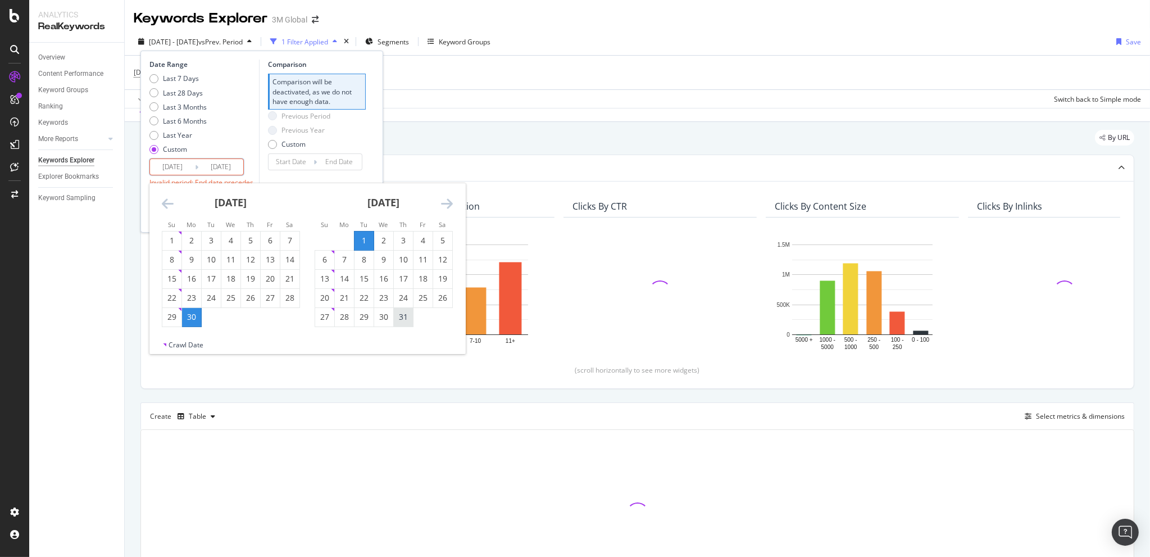
click at [402, 317] on div "31" at bounding box center [403, 316] width 19 height 11
type input "[DATE]"
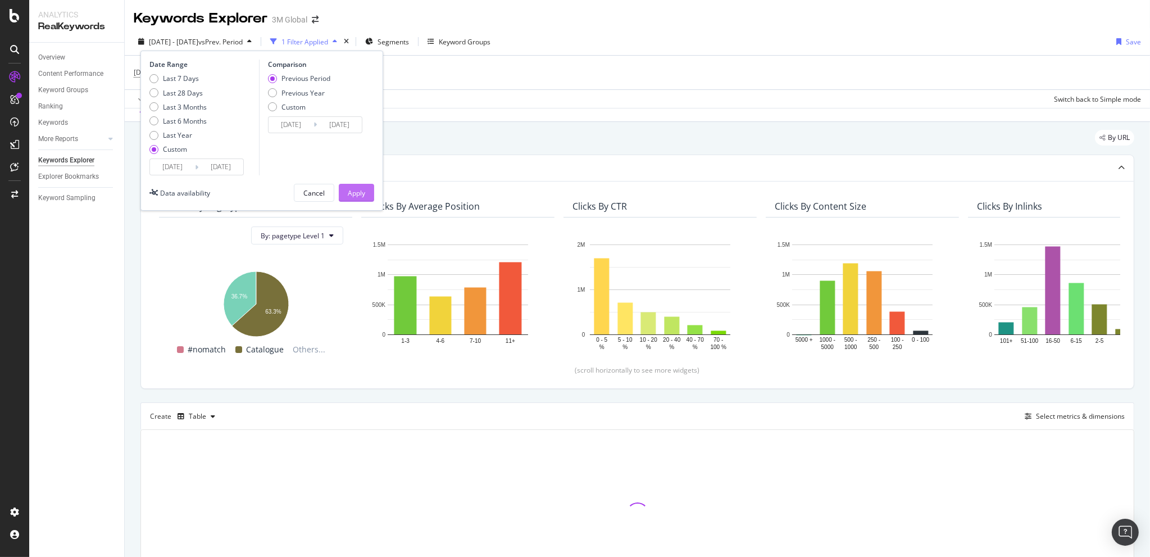
click at [361, 196] on div "Apply" at bounding box center [356, 193] width 17 height 10
